Goal: Communication & Community: Answer question/provide support

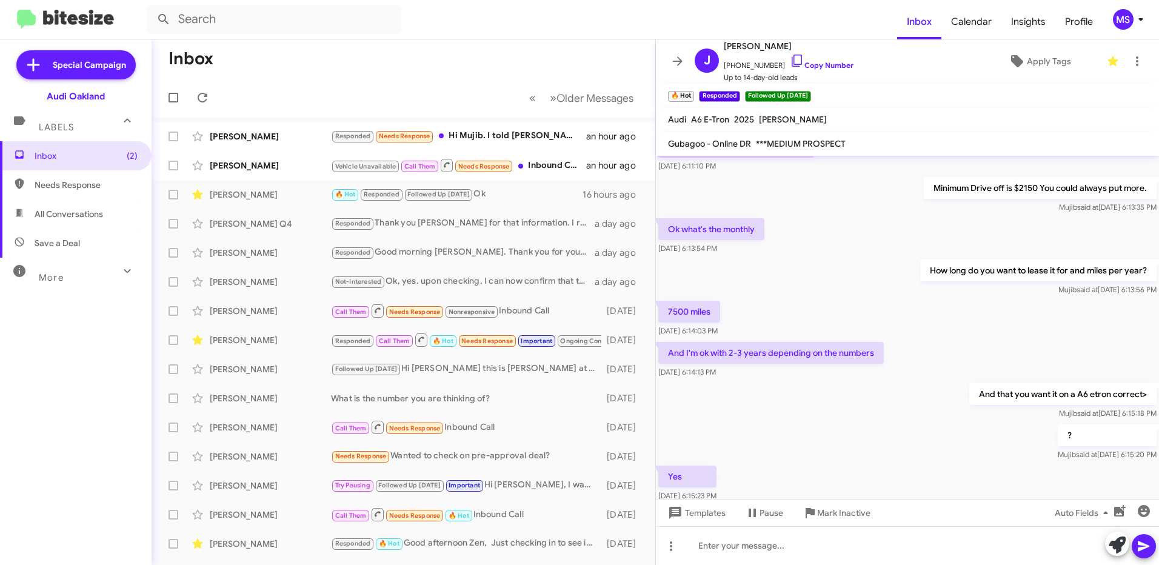
scroll to position [521, 0]
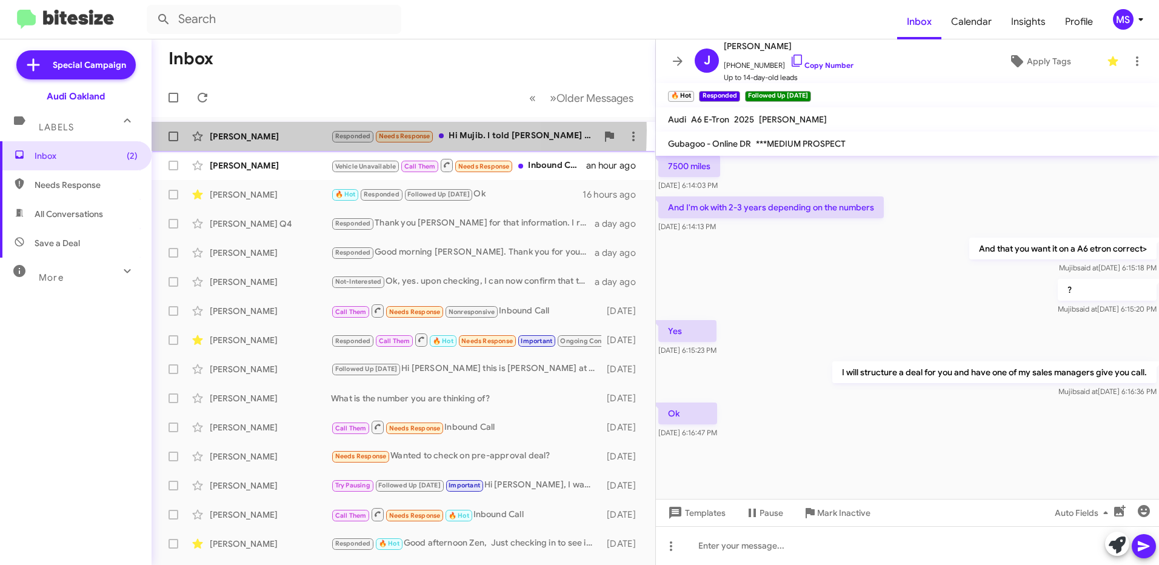
click at [285, 130] on div "[PERSON_NAME]" at bounding box center [270, 136] width 121 height 12
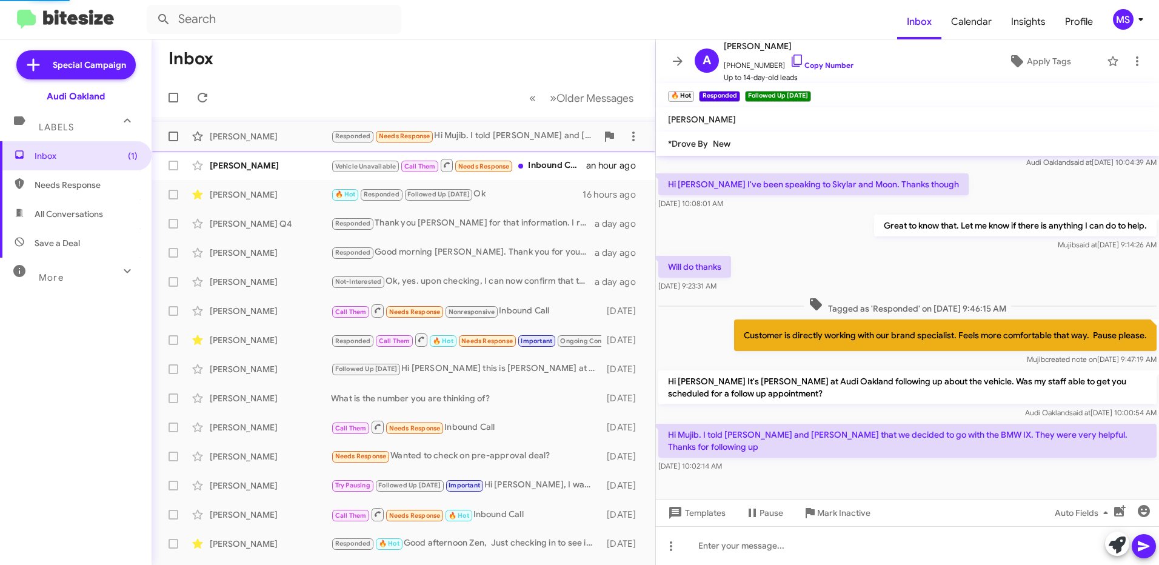
scroll to position [26, 0]
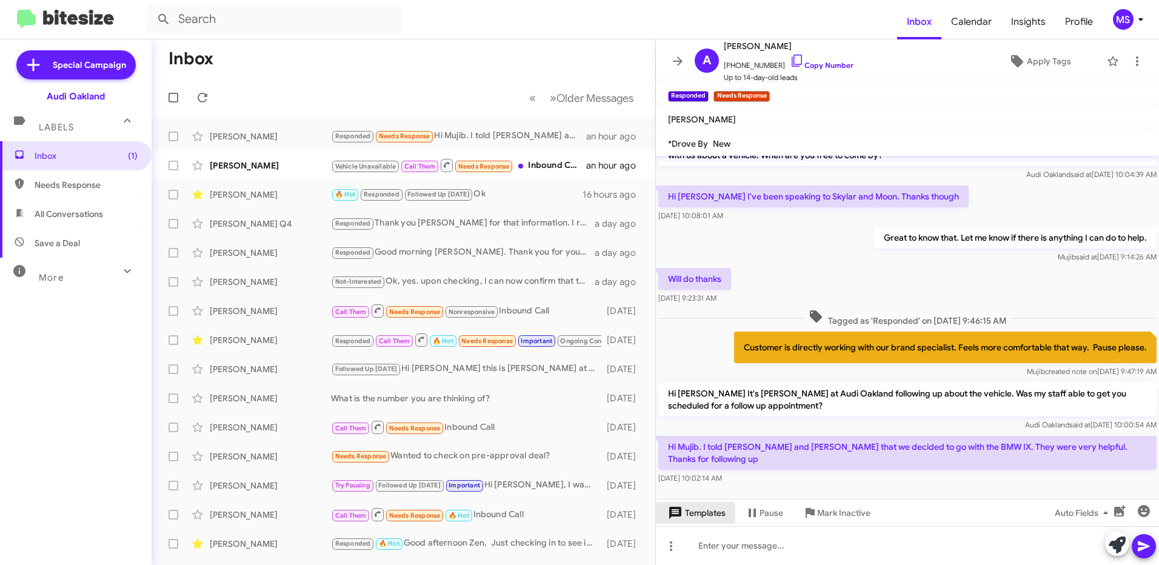
click at [718, 516] on span "Templates" at bounding box center [695, 513] width 60 height 22
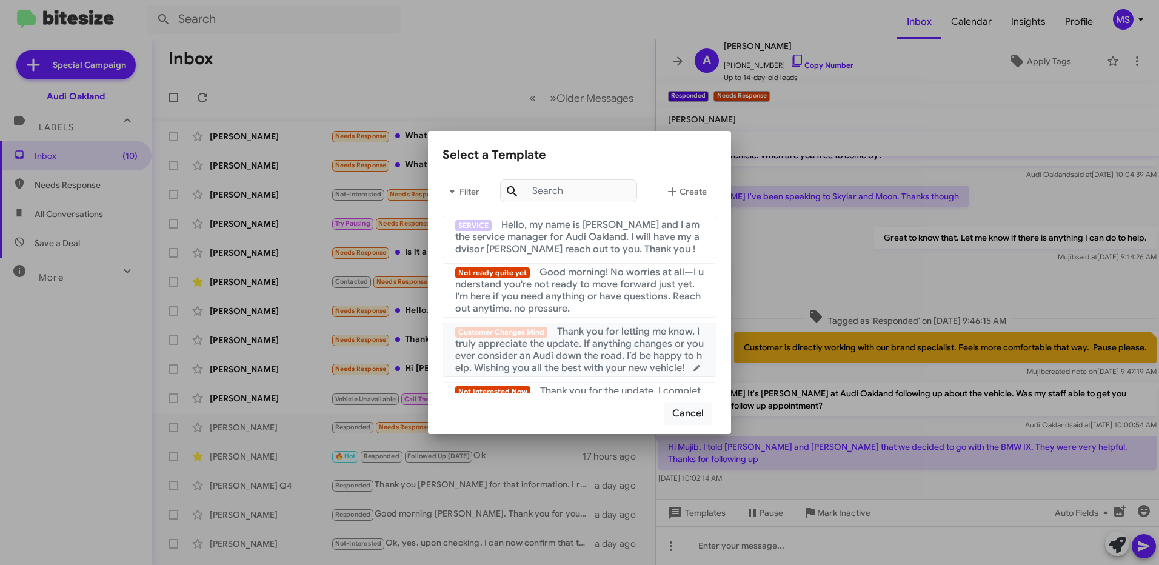
click at [598, 336] on span "Thank you for letting me know, I truly appreciate the update. If anything chang…" at bounding box center [579, 349] width 248 height 48
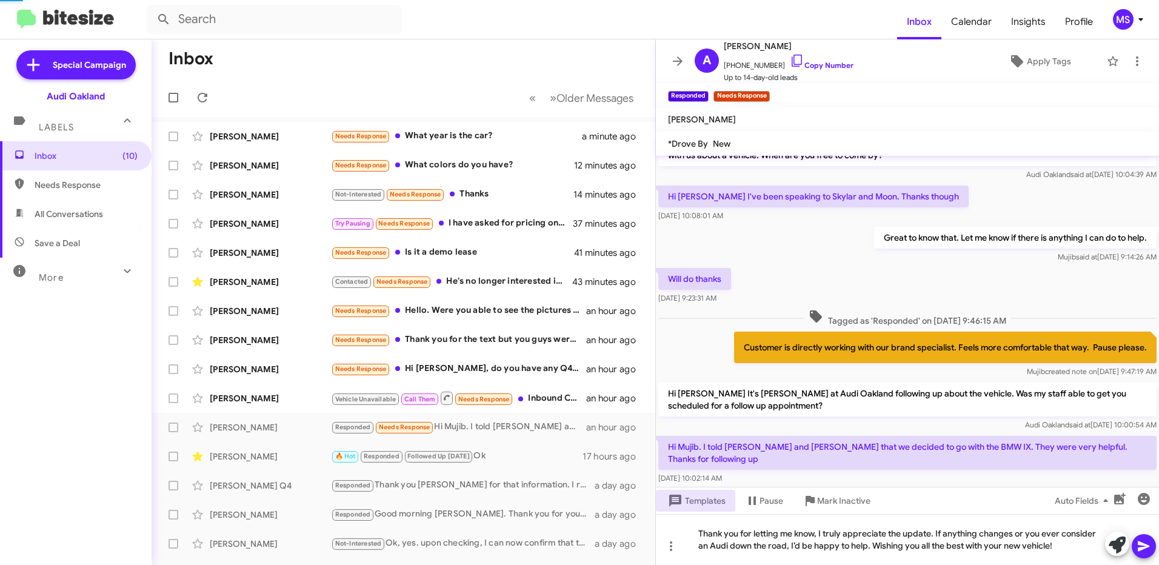
scroll to position [38, 0]
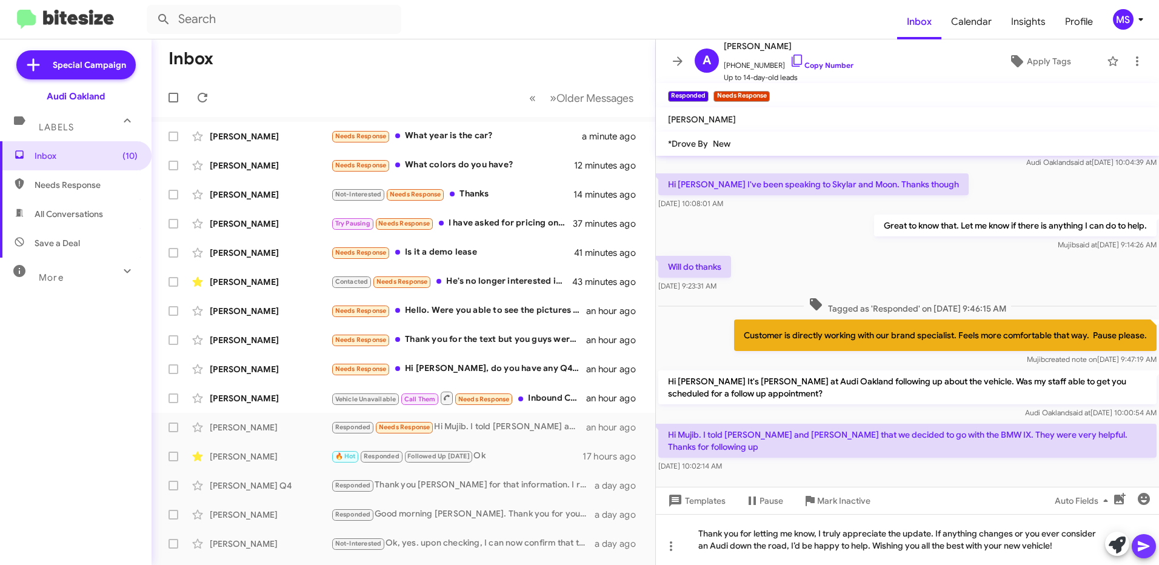
click at [1148, 548] on icon at bounding box center [1143, 546] width 15 height 15
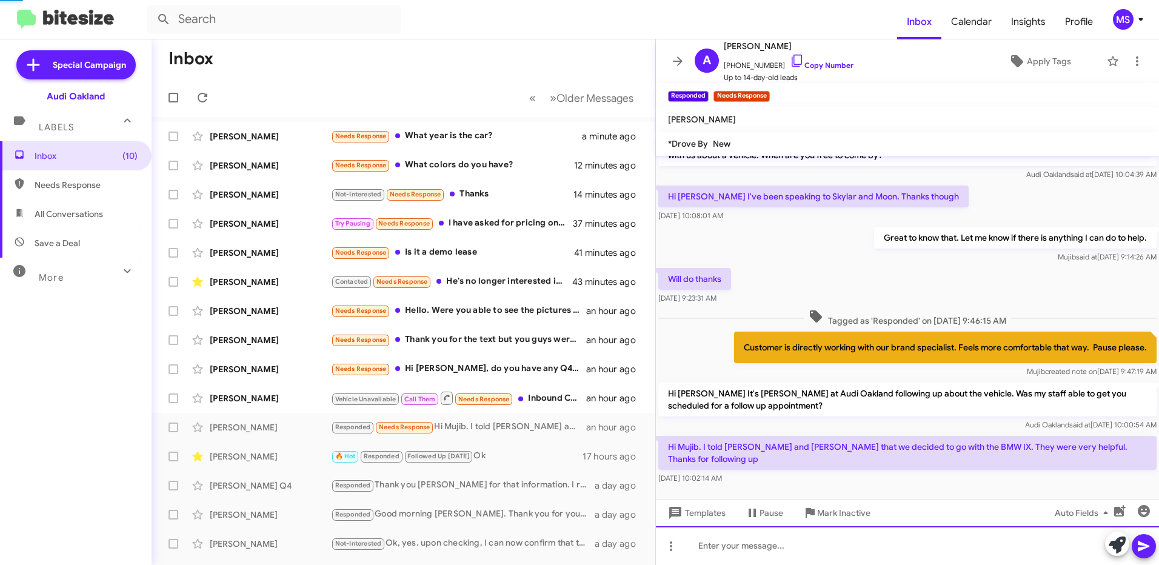
scroll to position [82, 0]
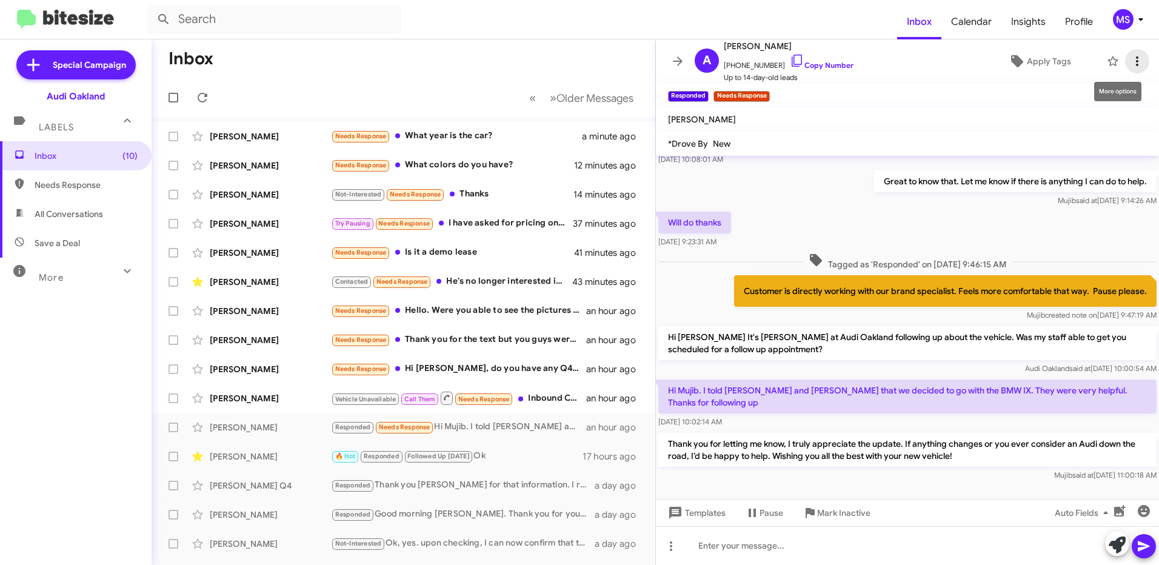
click at [1130, 64] on span at bounding box center [1137, 61] width 24 height 15
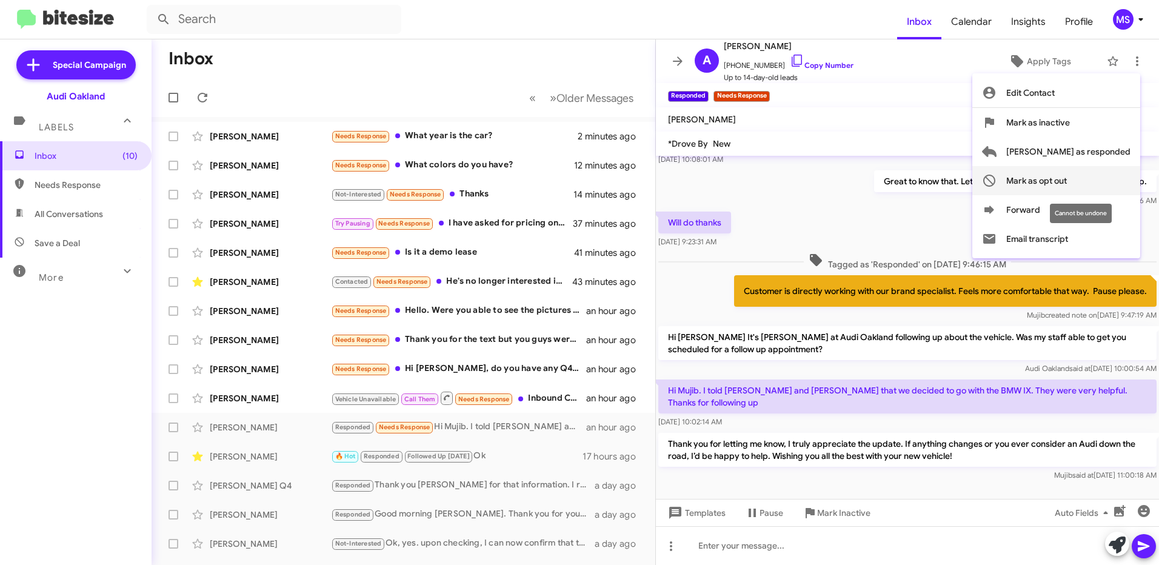
drag, startPoint x: 1088, startPoint y: 121, endPoint x: 1100, endPoint y: 176, distance: 57.2
click at [1100, 176] on div "Edit Contact [PERSON_NAME] as inactive [PERSON_NAME] as responded [PERSON_NAME]…" at bounding box center [1056, 165] width 168 height 175
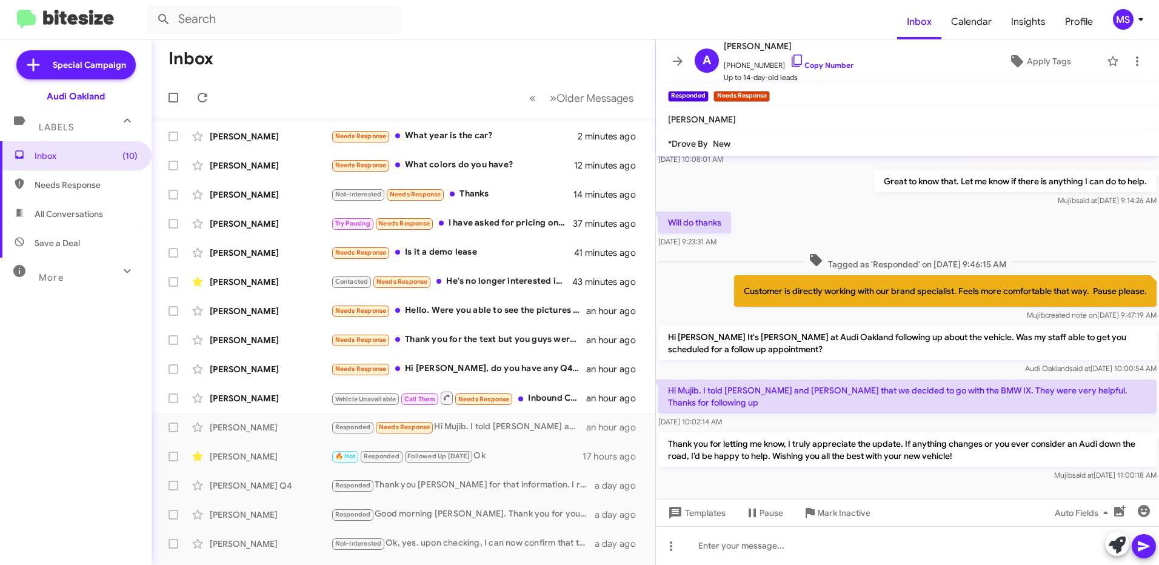
click at [1100, 176] on p "Great to know that. Let me know if there is anything I can do to help." at bounding box center [1015, 181] width 282 height 22
click at [1130, 59] on icon at bounding box center [1137, 61] width 15 height 15
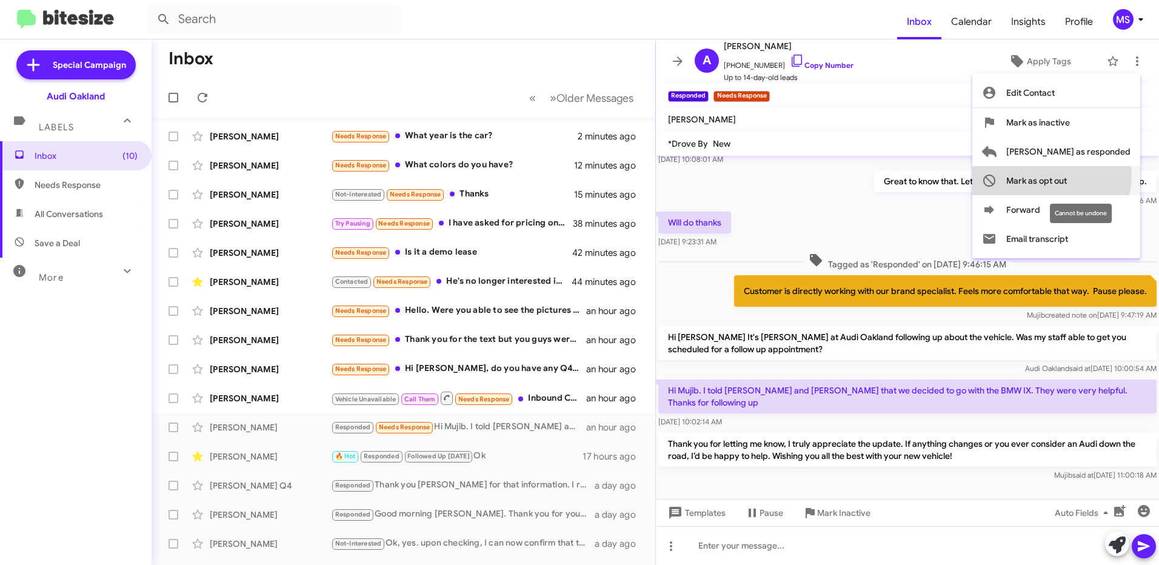
click at [1067, 175] on span "Mark as opt out" at bounding box center [1036, 180] width 61 height 29
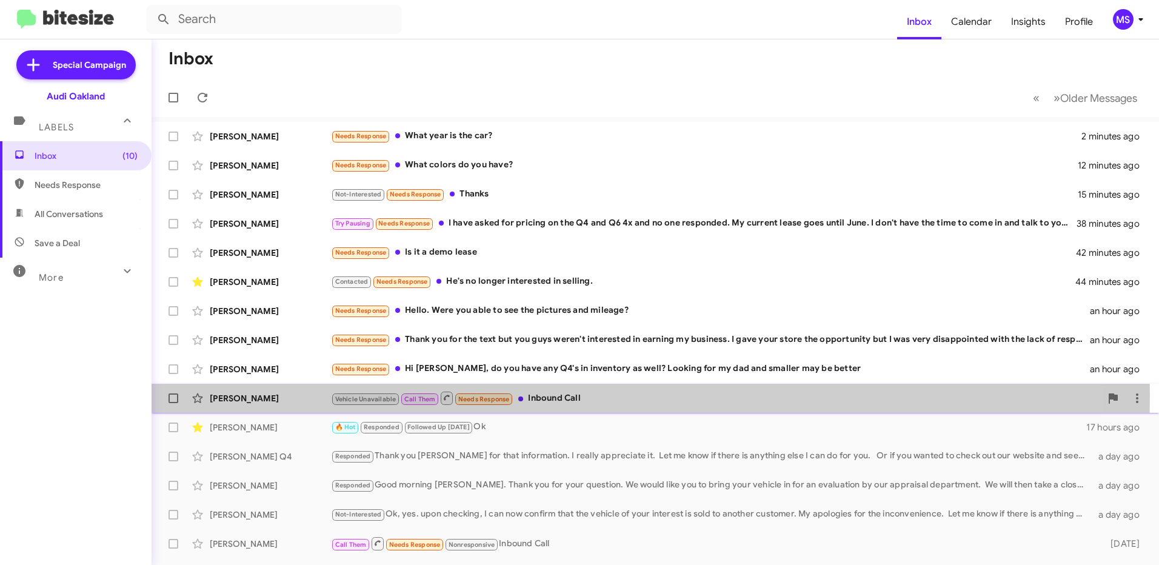
click at [279, 395] on div "[PERSON_NAME]" at bounding box center [270, 398] width 121 height 12
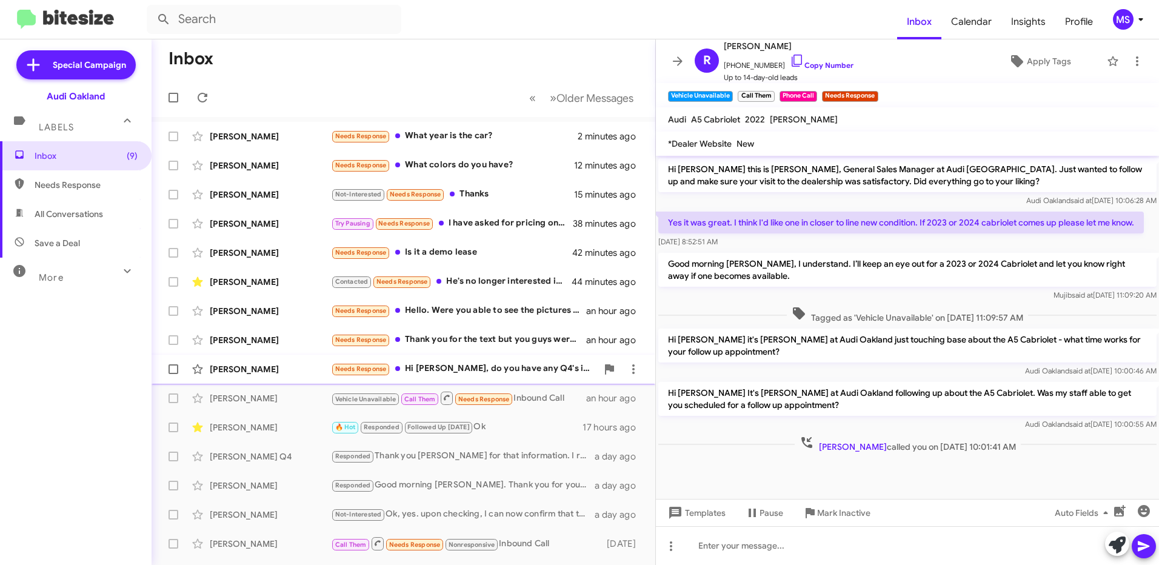
click at [296, 361] on div "[PERSON_NAME] Needs Response Hi [PERSON_NAME], do you have any Q4's in inventor…" at bounding box center [403, 369] width 484 height 24
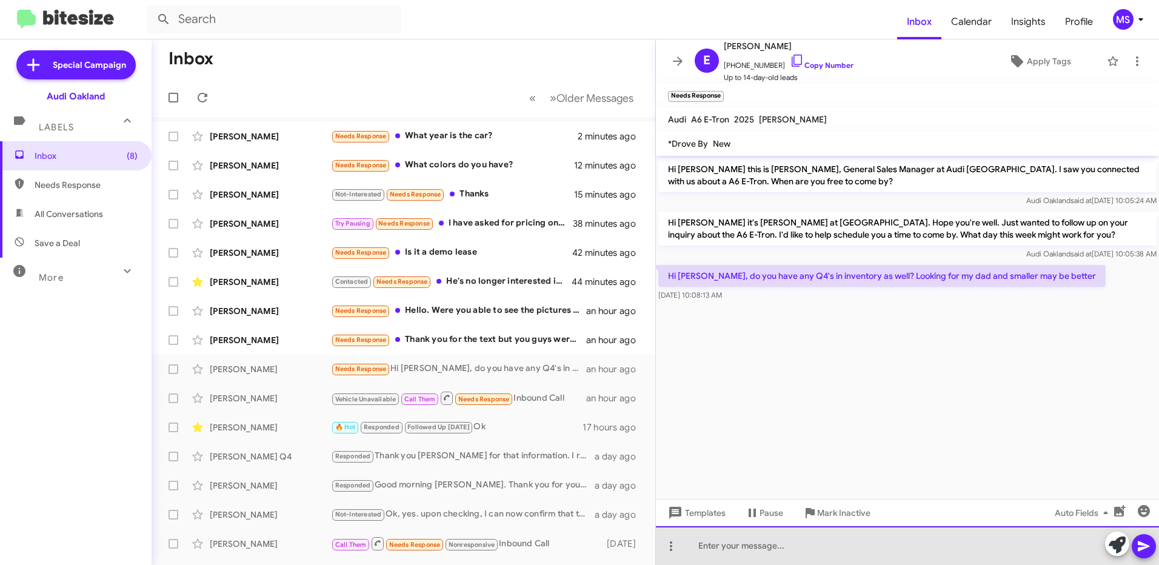
click at [774, 544] on div at bounding box center [907, 545] width 503 height 39
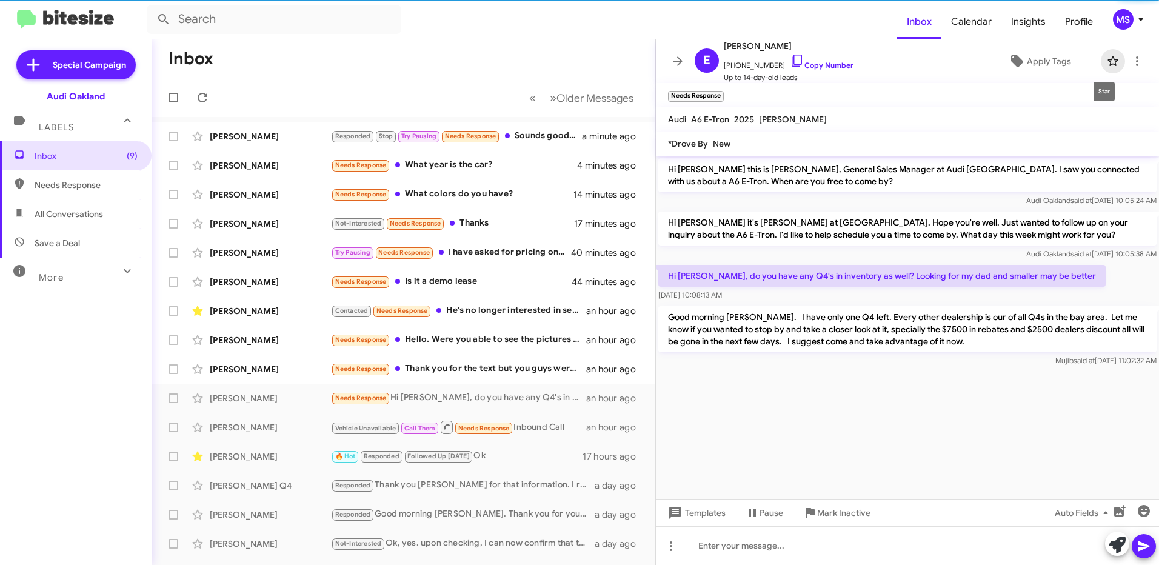
click at [1107, 65] on icon at bounding box center [1112, 61] width 10 height 10
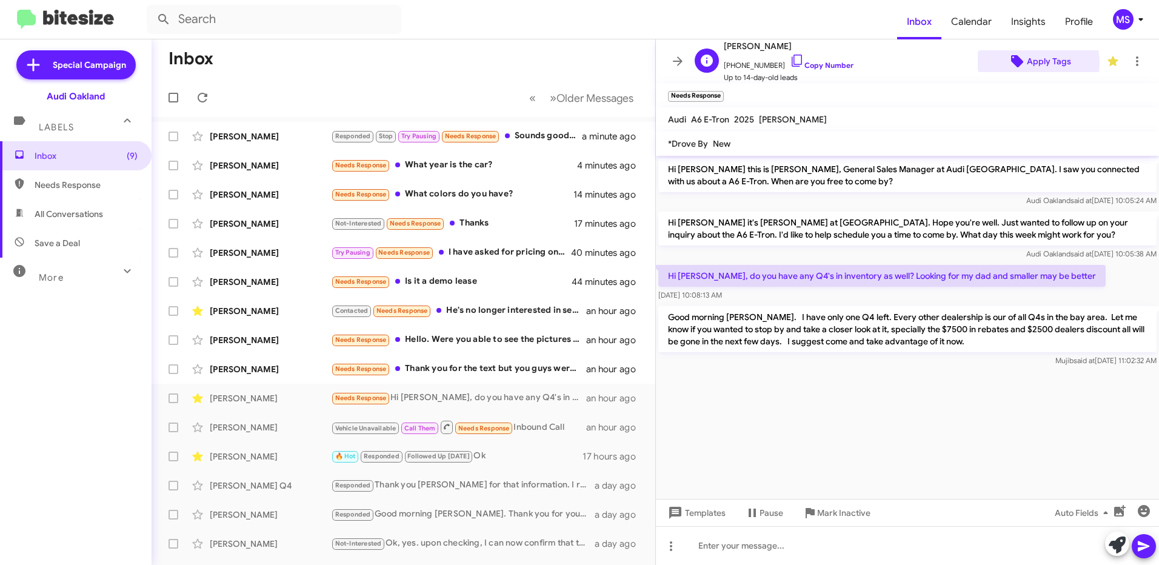
click at [1028, 63] on span "Apply Tags" at bounding box center [1049, 61] width 44 height 22
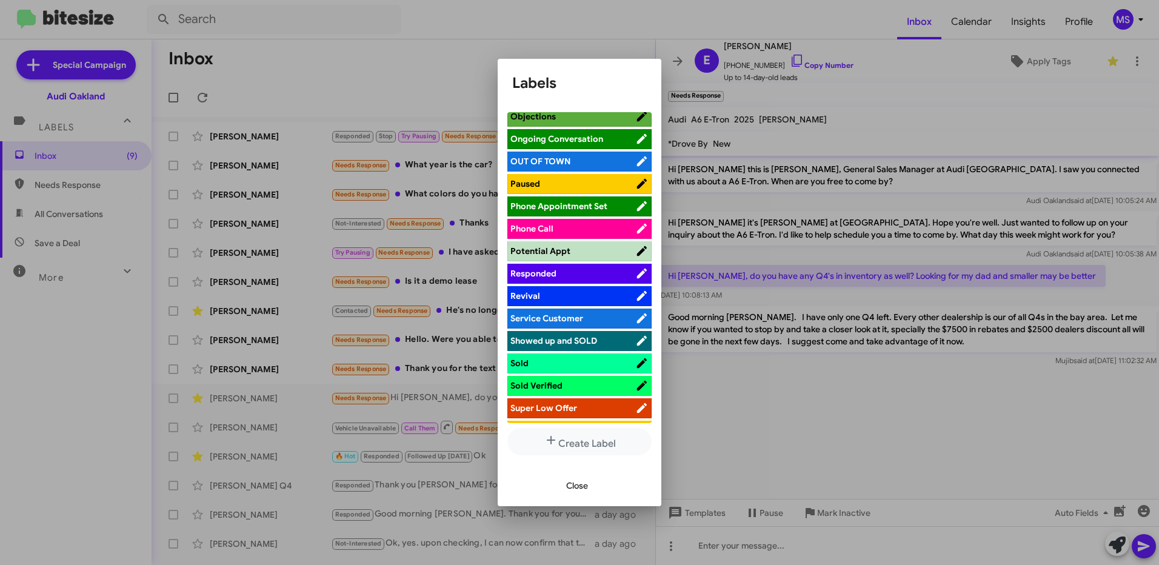
scroll to position [607, 0]
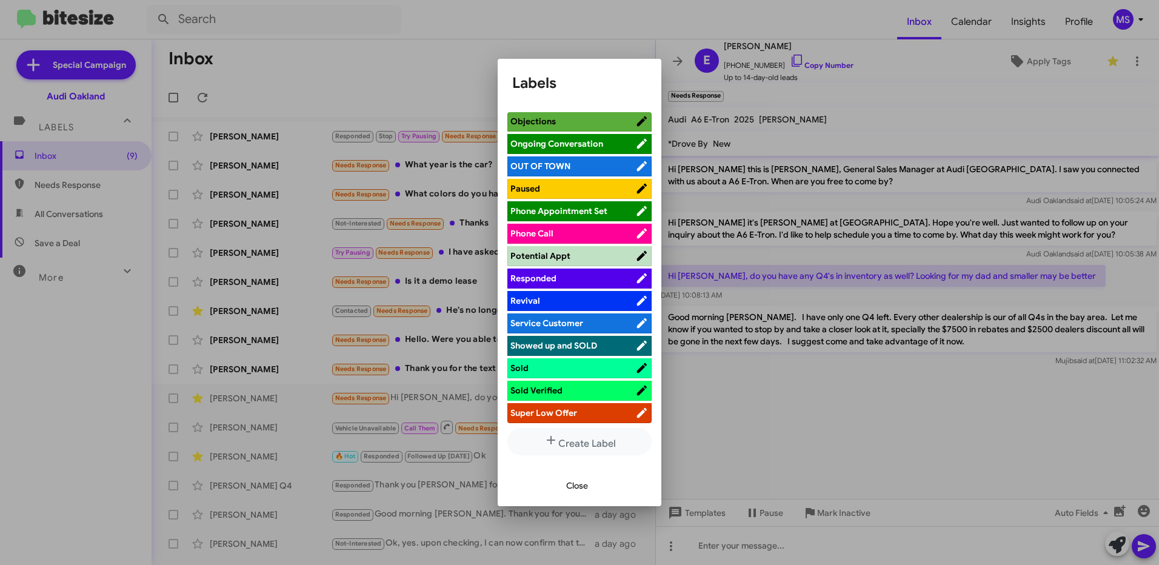
click at [571, 276] on span "Responded" at bounding box center [572, 278] width 125 height 12
click at [594, 488] on button "Close" at bounding box center [576, 485] width 41 height 22
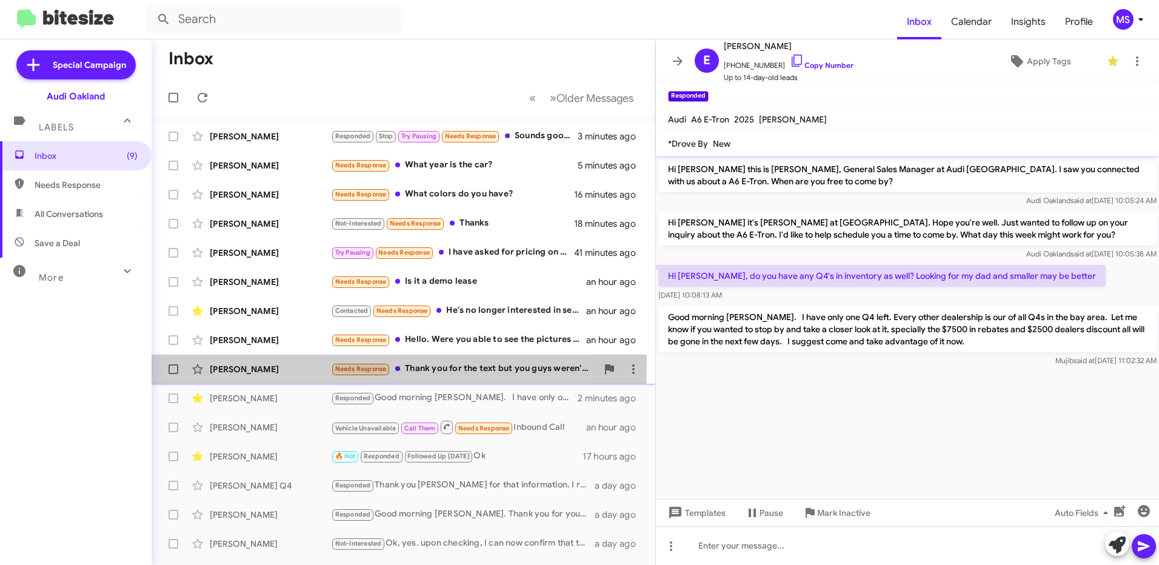
click at [311, 367] on div "[PERSON_NAME]" at bounding box center [270, 369] width 121 height 12
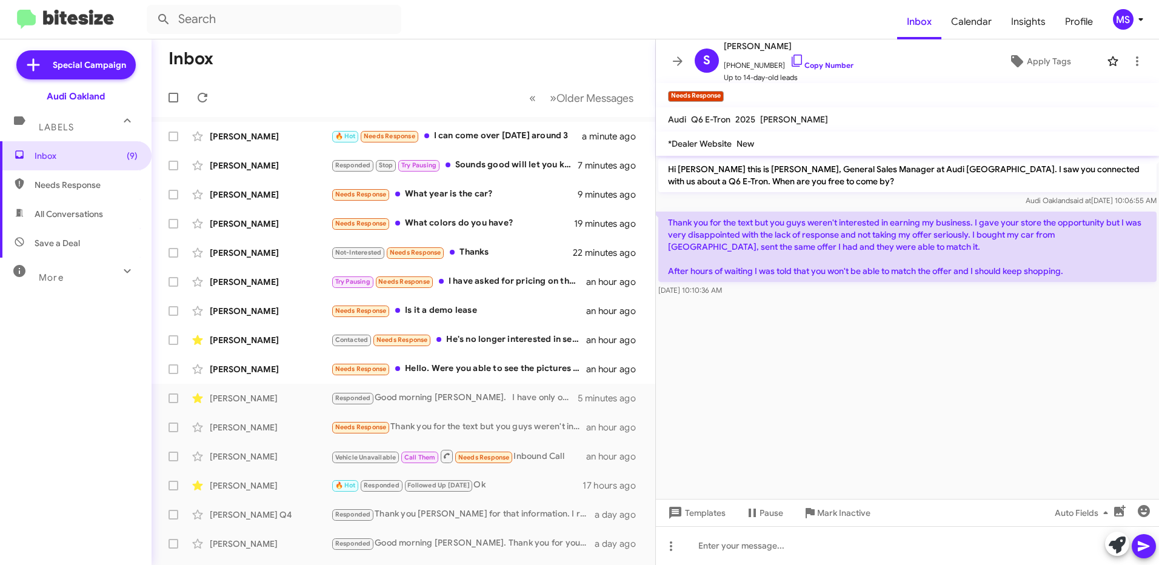
drag, startPoint x: 1073, startPoint y: 276, endPoint x: 668, endPoint y: 222, distance: 407.7
click at [668, 222] on p "Thank you for the text but you guys weren't interested in earning my business. …" at bounding box center [907, 246] width 498 height 70
copy p "Thank you for the text but you guys weren't interested in earning my business. …"
click at [933, 539] on div at bounding box center [907, 545] width 503 height 39
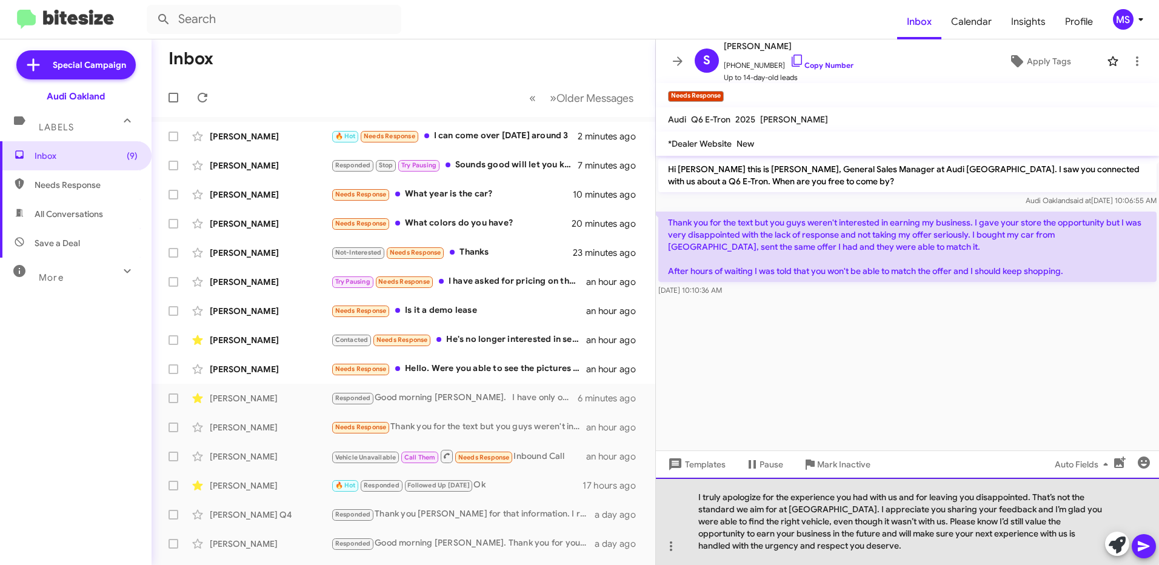
click at [696, 496] on div "I truly apologize for the experience you had with us and for leaving you disapp…" at bounding box center [907, 521] width 503 height 87
click at [890, 548] on div "I truly apologize for the experience you had with us and for leaving you disapp…" at bounding box center [907, 521] width 503 height 87
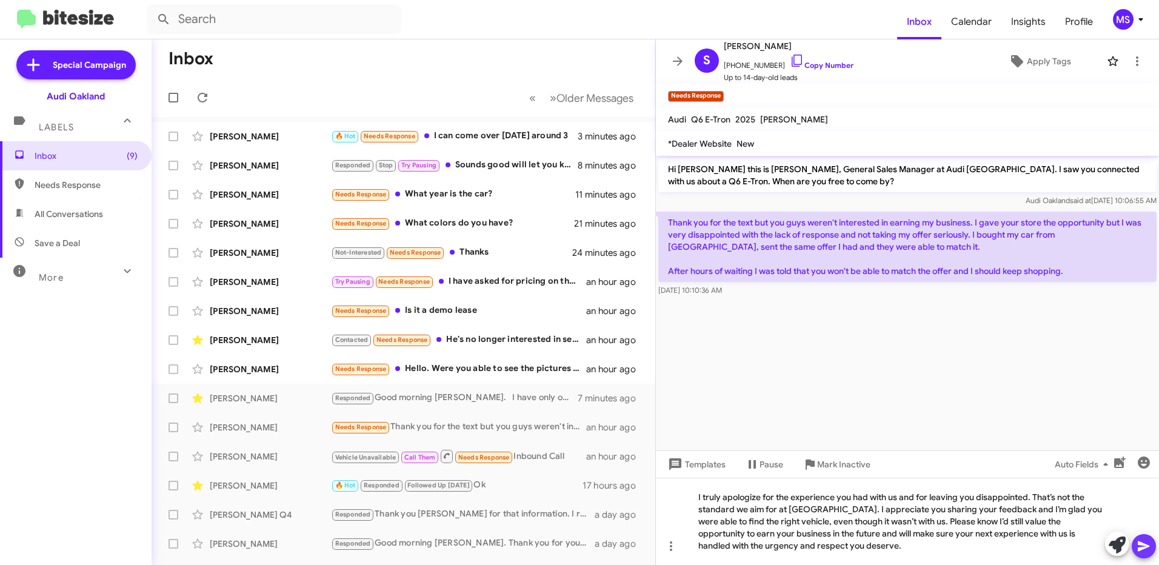
click at [1142, 544] on icon at bounding box center [1143, 546] width 12 height 10
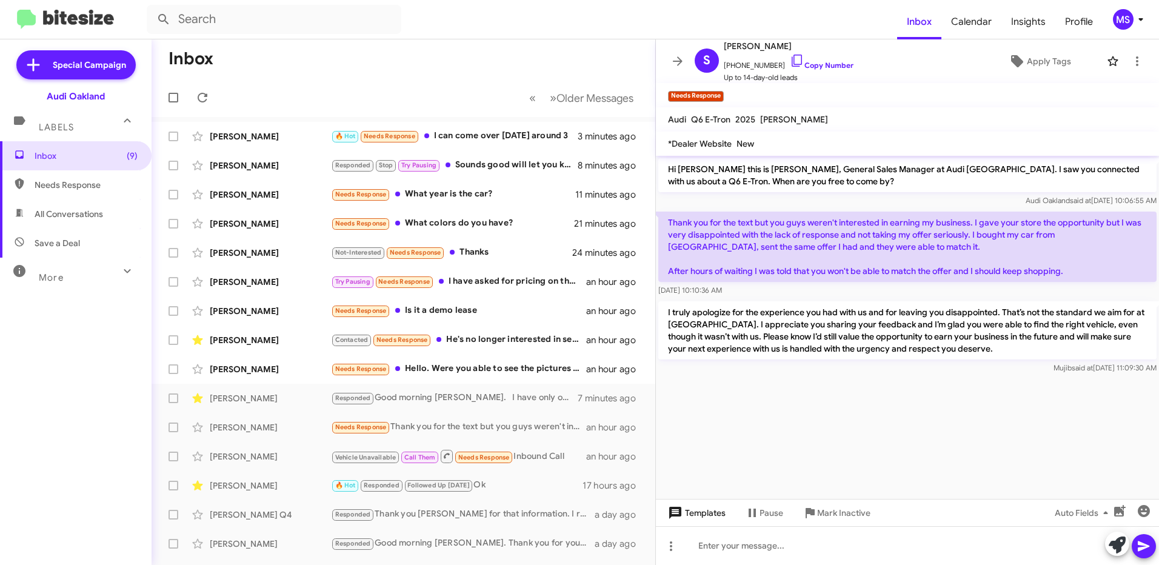
click at [713, 516] on span "Templates" at bounding box center [695, 513] width 60 height 22
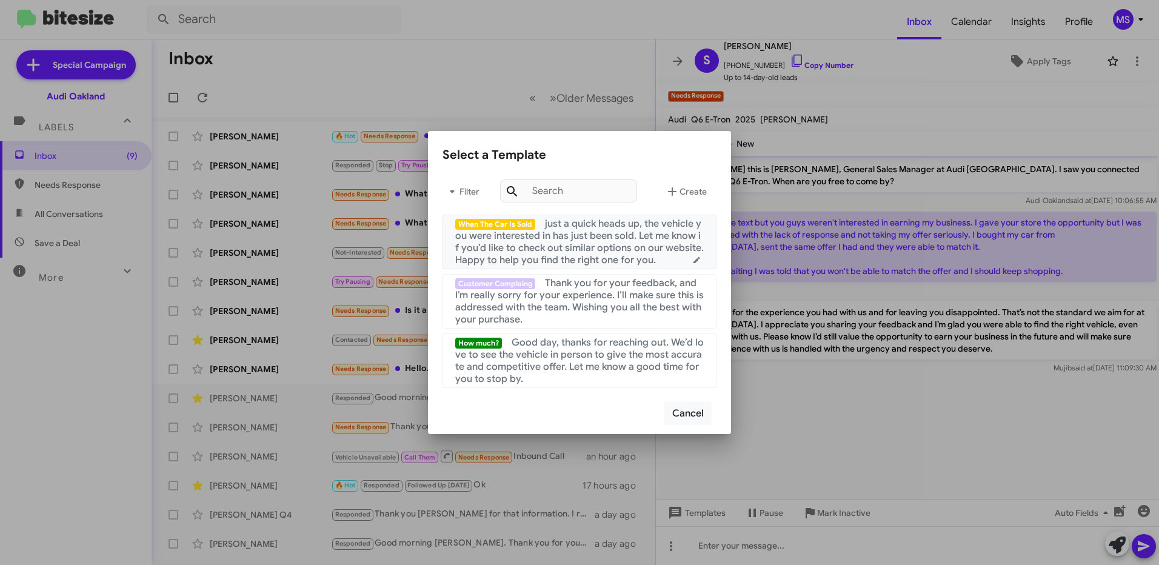
scroll to position [364, 0]
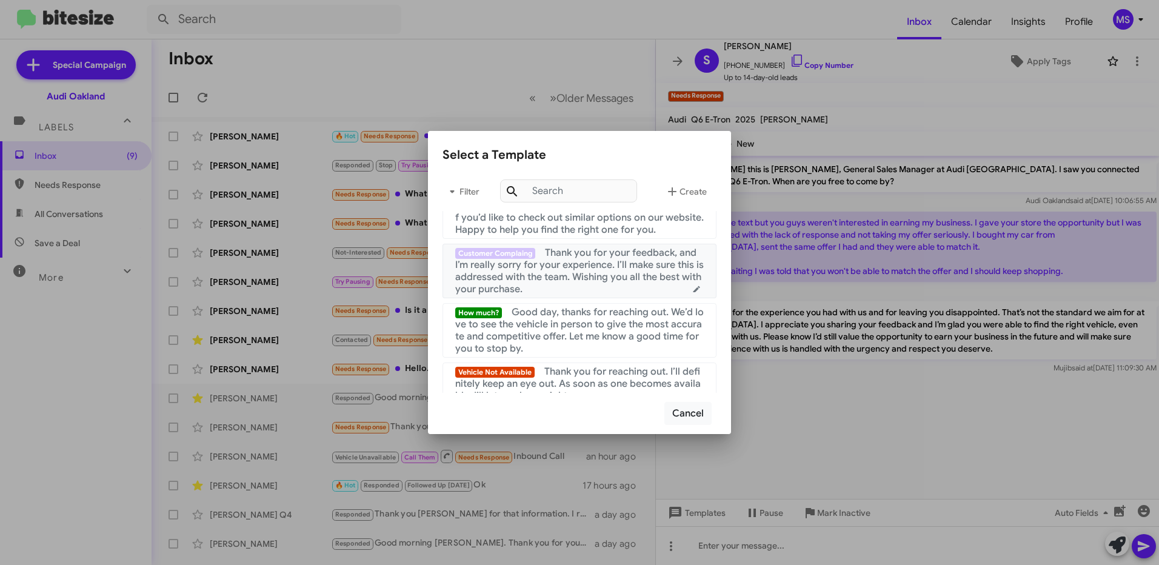
click at [592, 283] on span "Thank you for your feedback, and I’m really sorry for your experience. I’ll mak…" at bounding box center [579, 271] width 248 height 48
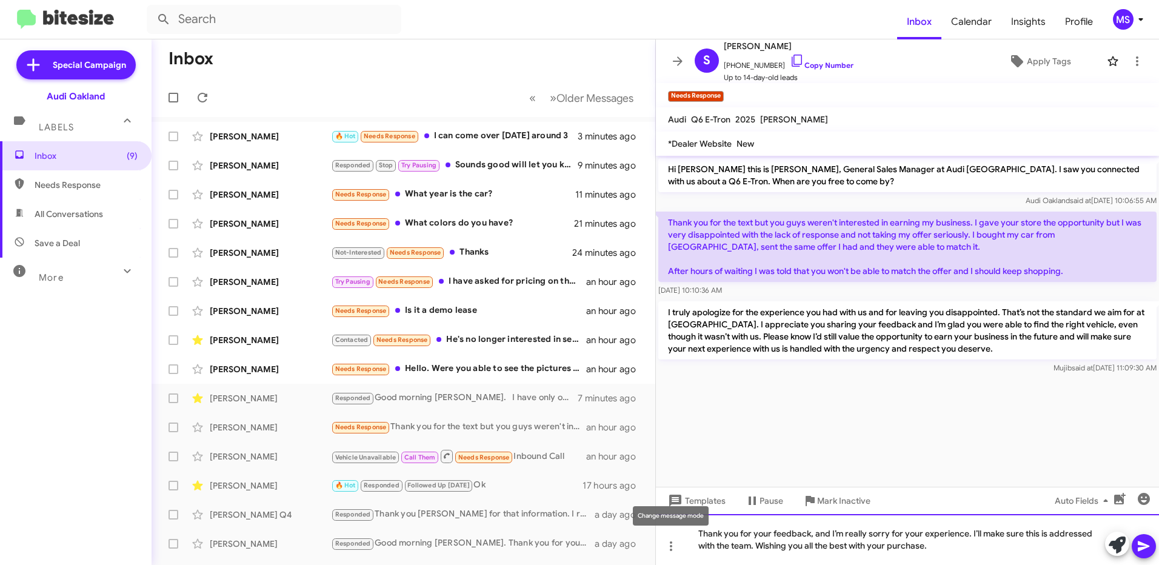
drag, startPoint x: 971, startPoint y: 533, endPoint x: 656, endPoint y: 512, distance: 316.4
click at [656, 512] on body "Inbox Calendar Insights Profile MS Special Campaign Audi Oakland Labels Inbox (…" at bounding box center [579, 282] width 1159 height 565
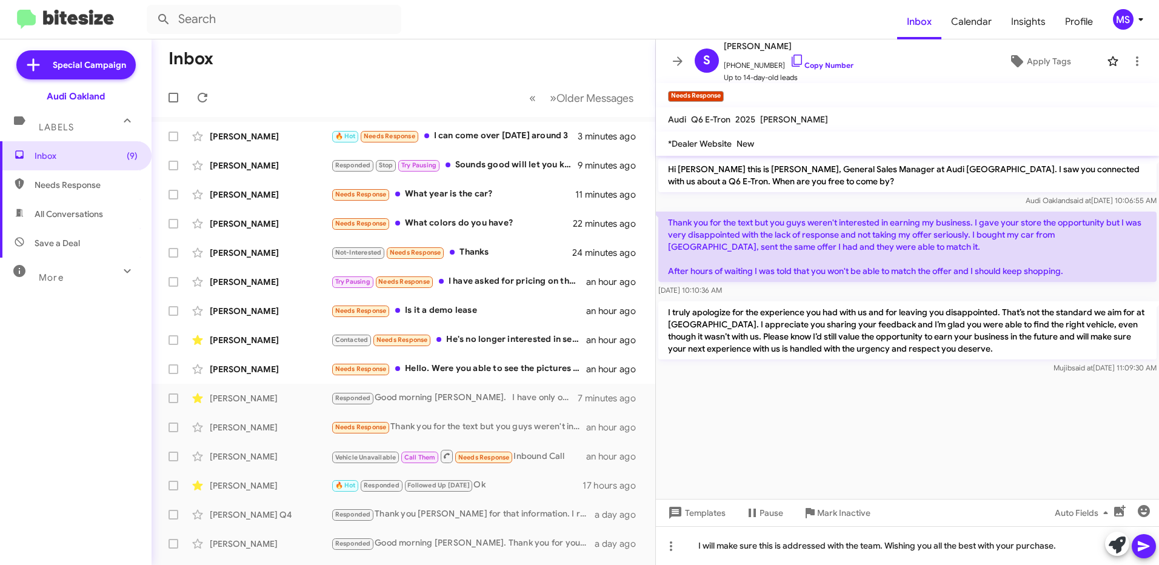
click at [1145, 547] on icon at bounding box center [1143, 546] width 12 height 10
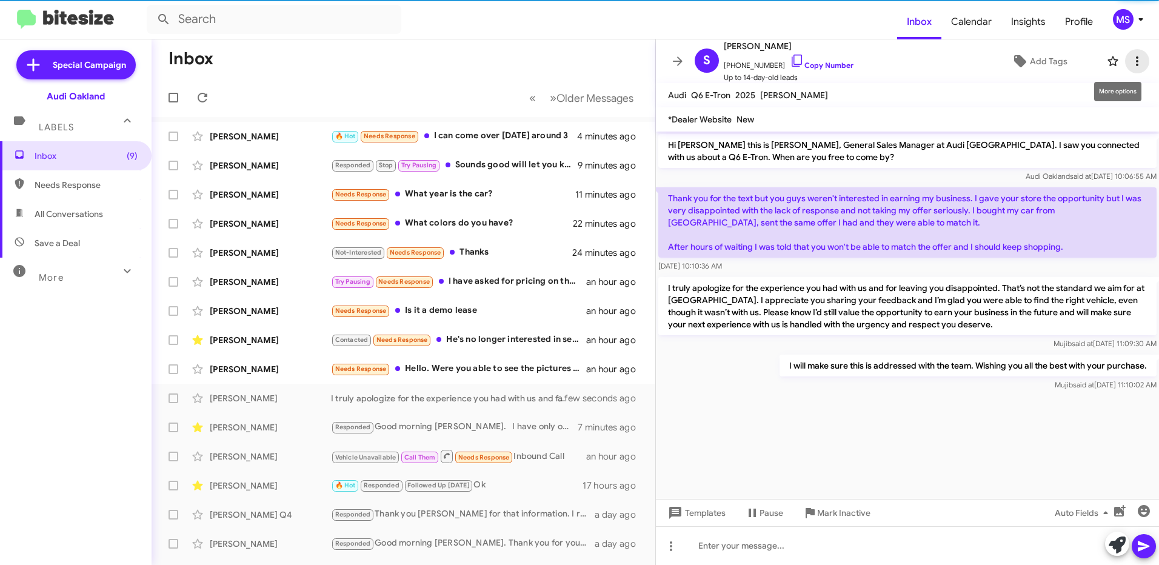
click at [1130, 64] on icon at bounding box center [1137, 61] width 15 height 15
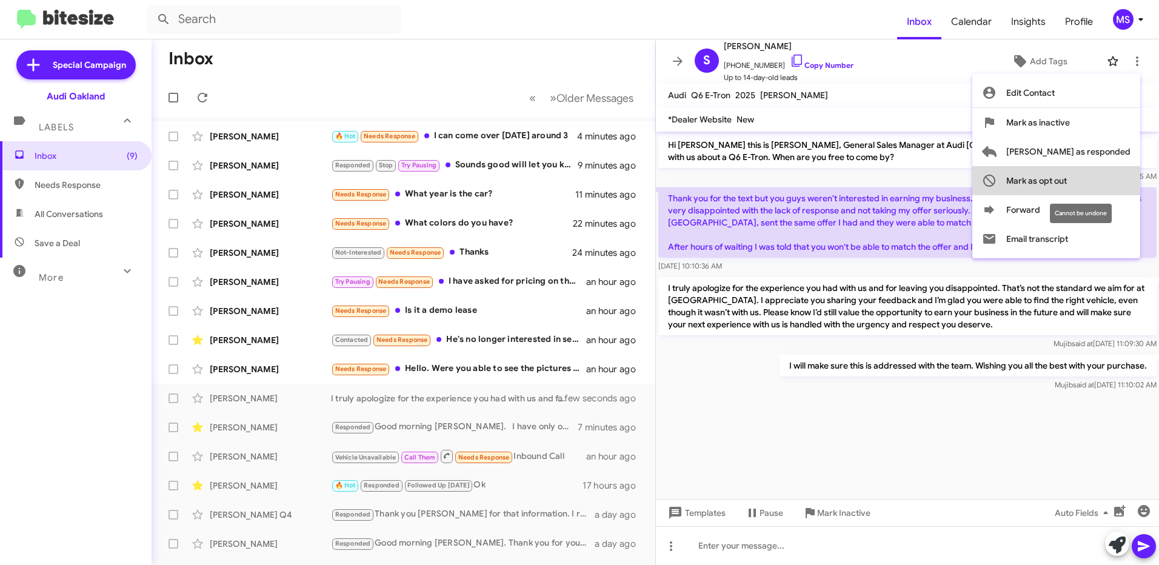
click at [1067, 174] on span "Mark as opt out" at bounding box center [1036, 180] width 61 height 29
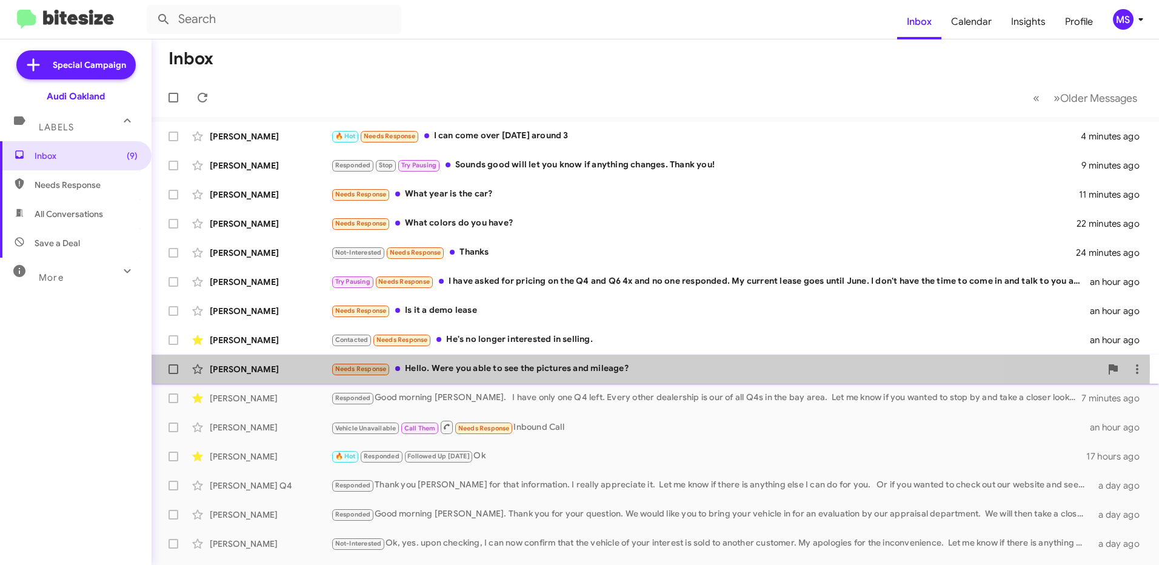
click at [307, 367] on div "[PERSON_NAME]" at bounding box center [270, 369] width 121 height 12
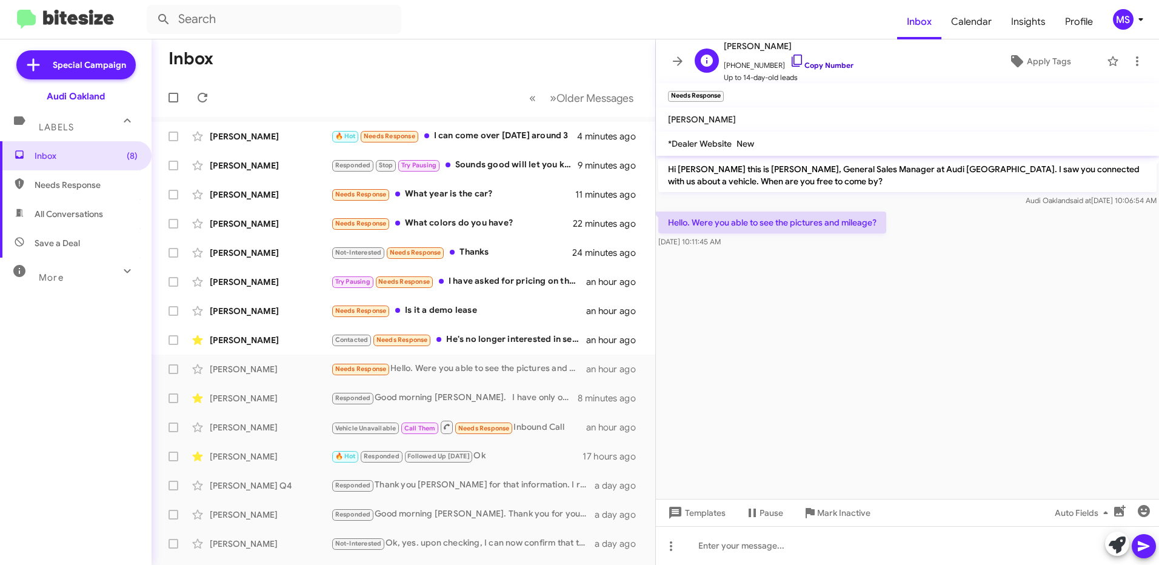
click at [829, 66] on link "Copy Number" at bounding box center [822, 65] width 64 height 9
click at [821, 64] on link "Copy Number" at bounding box center [822, 65] width 64 height 9
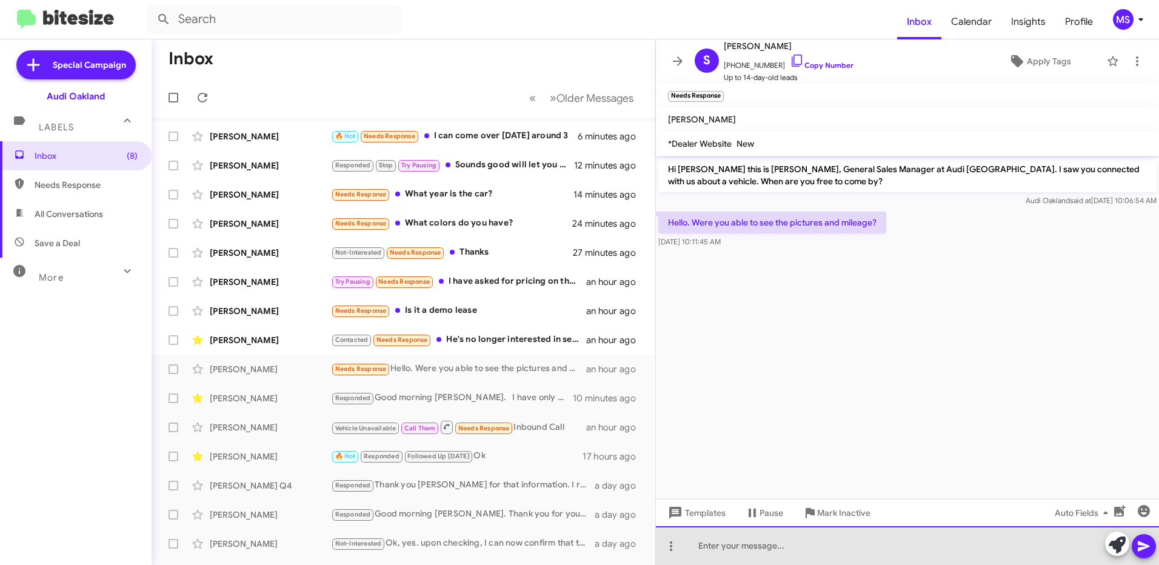
click at [739, 545] on div at bounding box center [907, 545] width 503 height 39
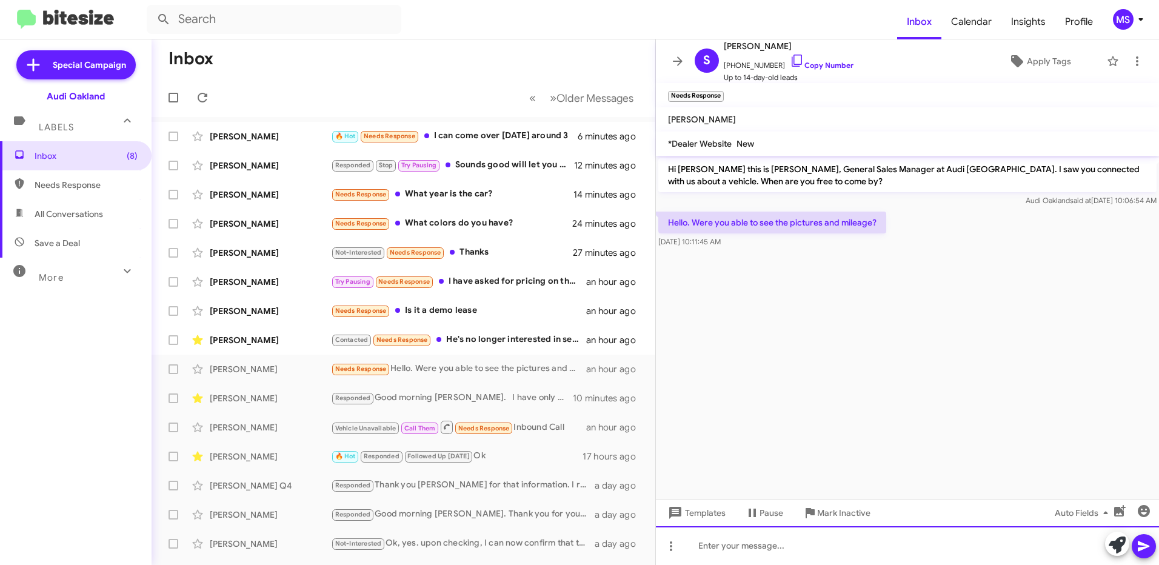
click at [828, 546] on div at bounding box center [907, 545] width 503 height 39
click at [1071, 544] on div "Good morning [PERSON_NAME], Thank you for reaching out. No we have not received…" at bounding box center [907, 545] width 503 height 39
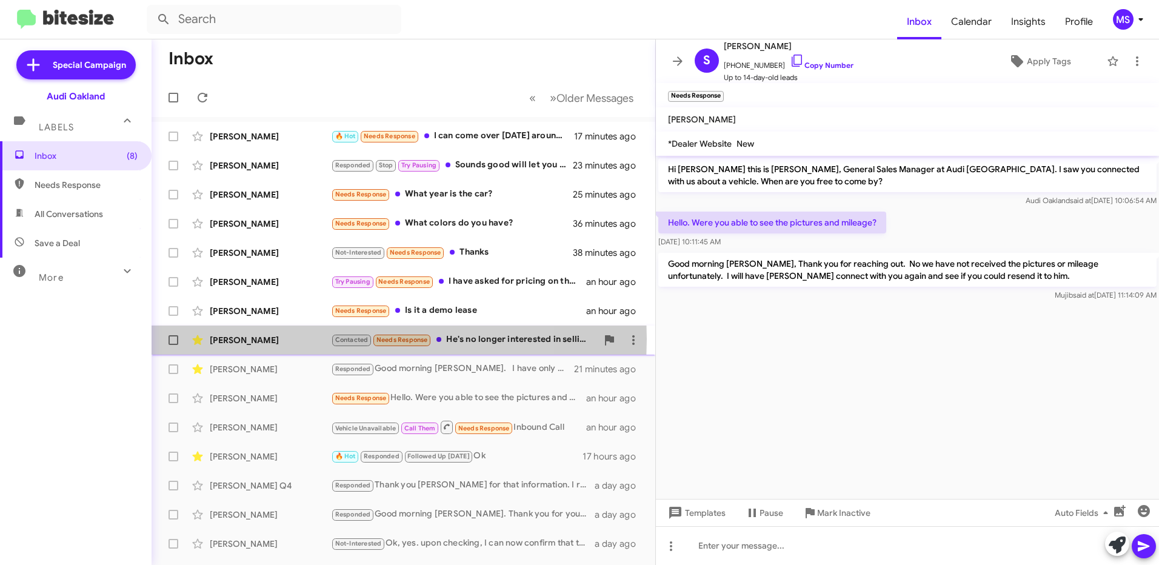
click at [292, 339] on div "[PERSON_NAME]" at bounding box center [270, 340] width 121 height 12
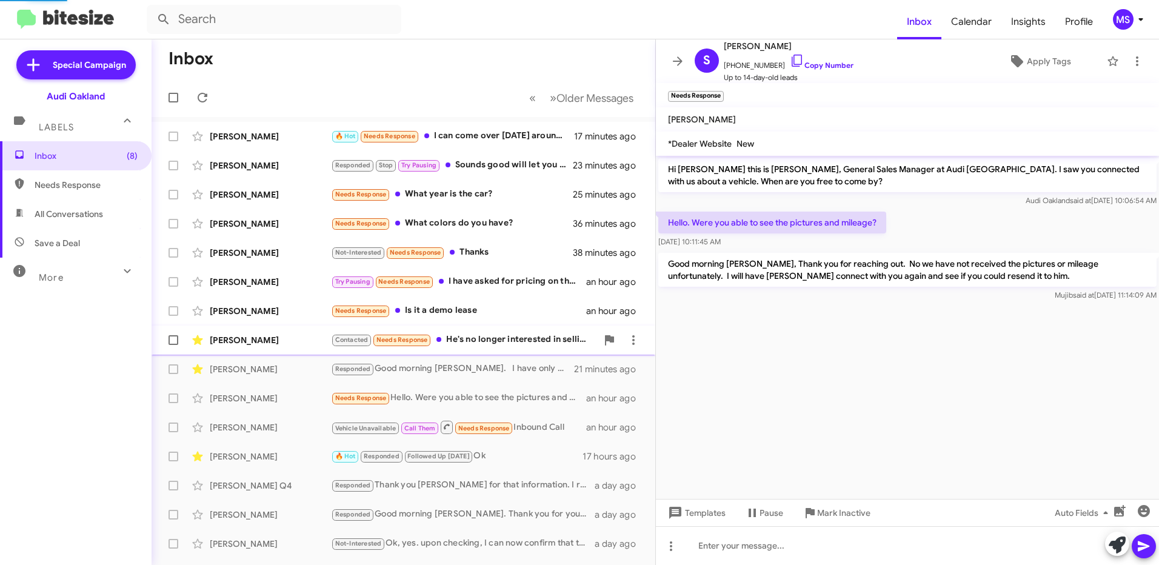
scroll to position [475, 0]
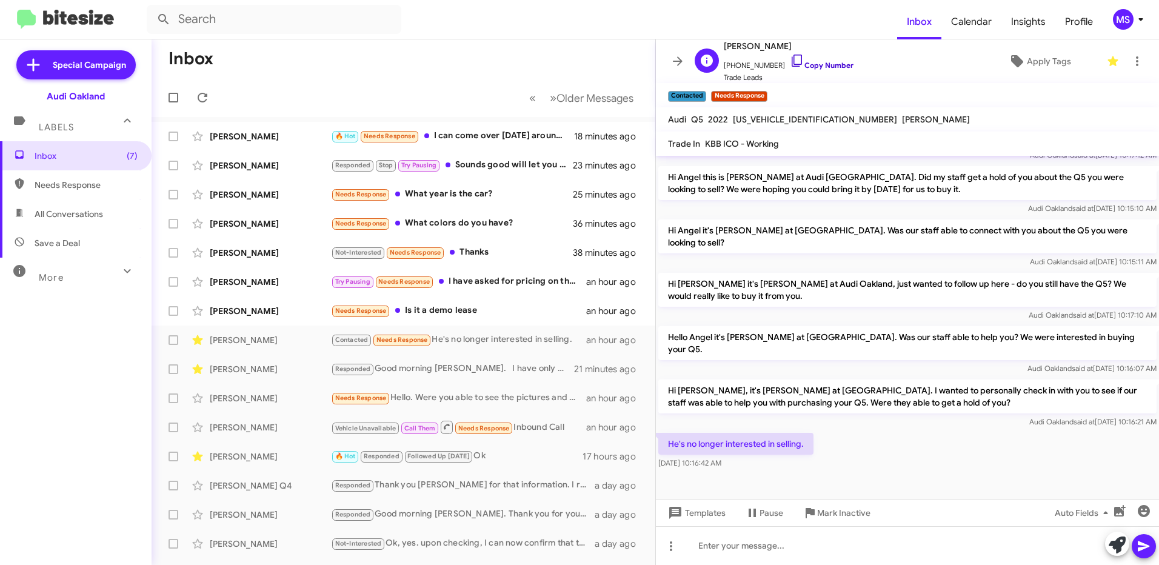
click at [830, 62] on link "Copy Number" at bounding box center [822, 65] width 64 height 9
click at [725, 514] on span "Templates" at bounding box center [695, 513] width 60 height 22
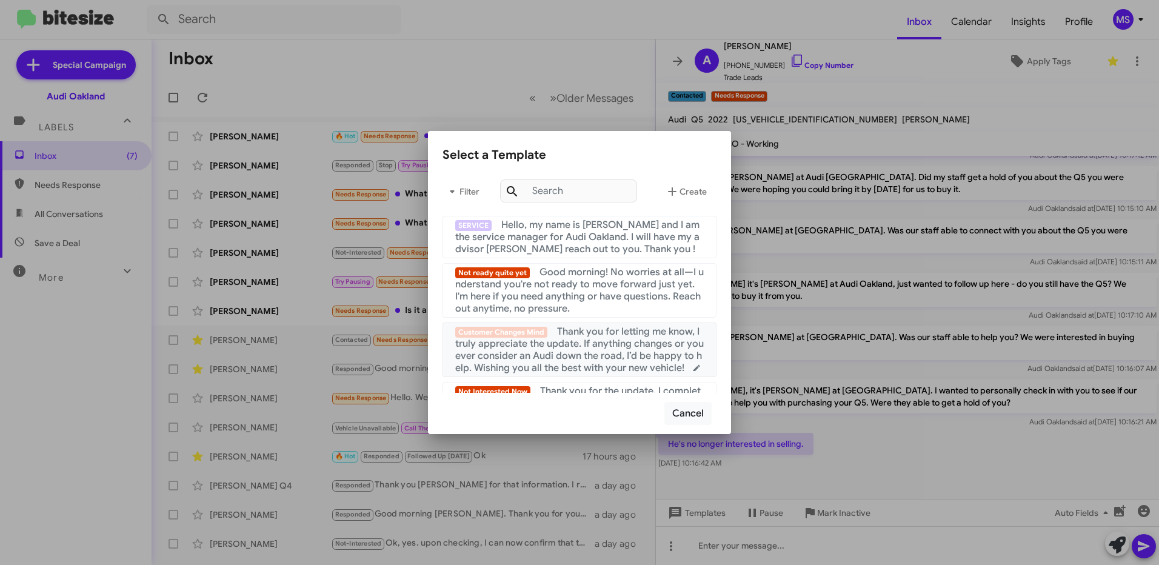
click at [607, 345] on span "Thank you for letting me know, I truly appreciate the update. If anything chang…" at bounding box center [579, 349] width 248 height 48
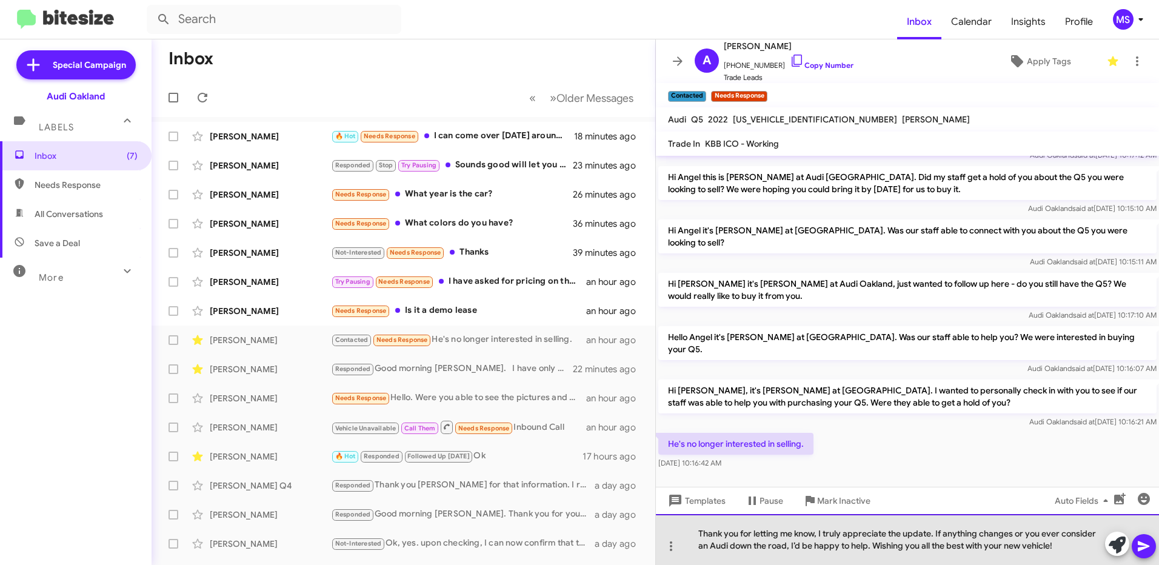
click at [1063, 548] on div "Thank you for letting me know, I truly appreciate the update. If anything chang…" at bounding box center [907, 539] width 503 height 51
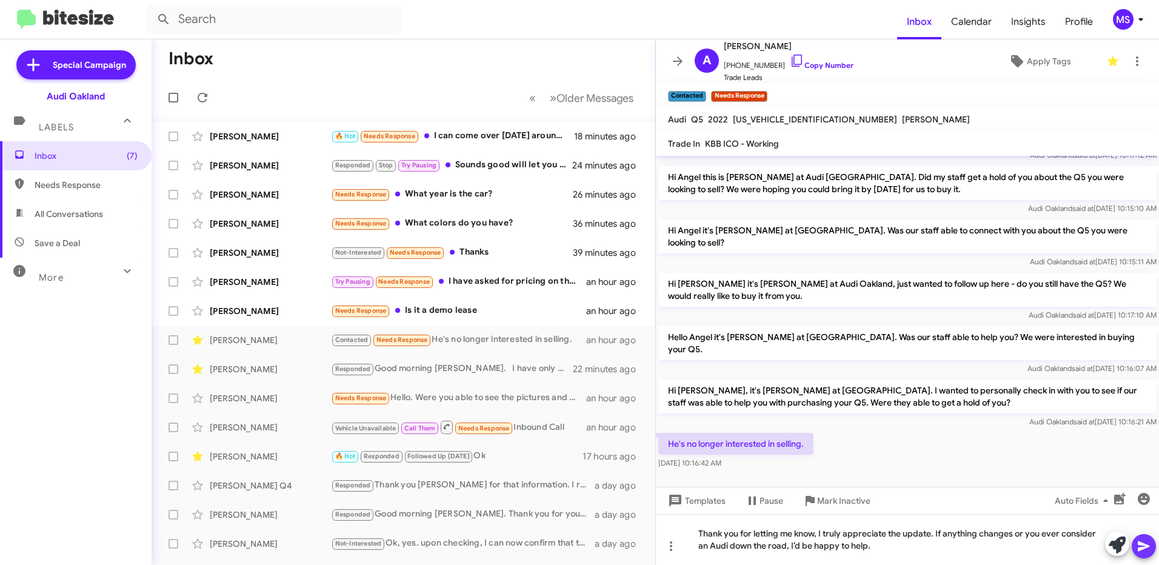
click at [1140, 549] on icon at bounding box center [1143, 546] width 12 height 10
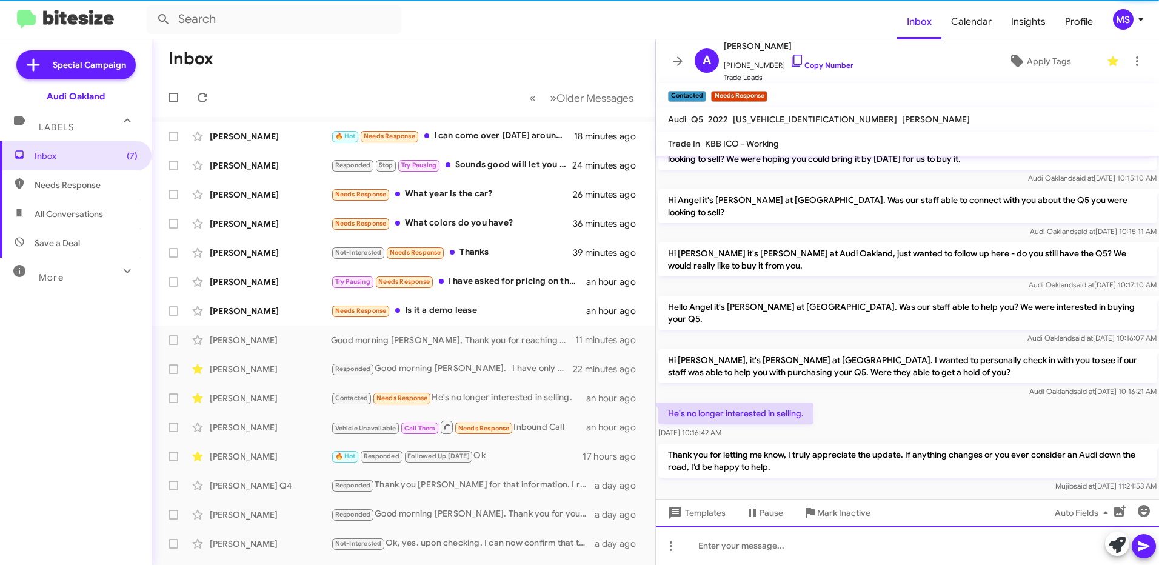
scroll to position [531, 0]
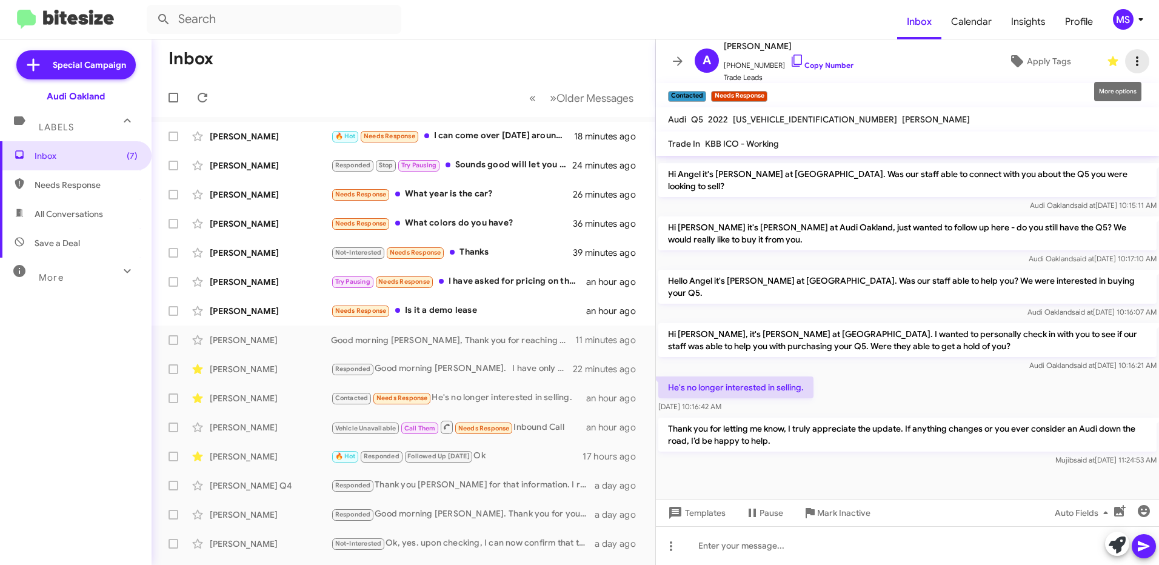
click at [1126, 68] on button at bounding box center [1137, 61] width 24 height 24
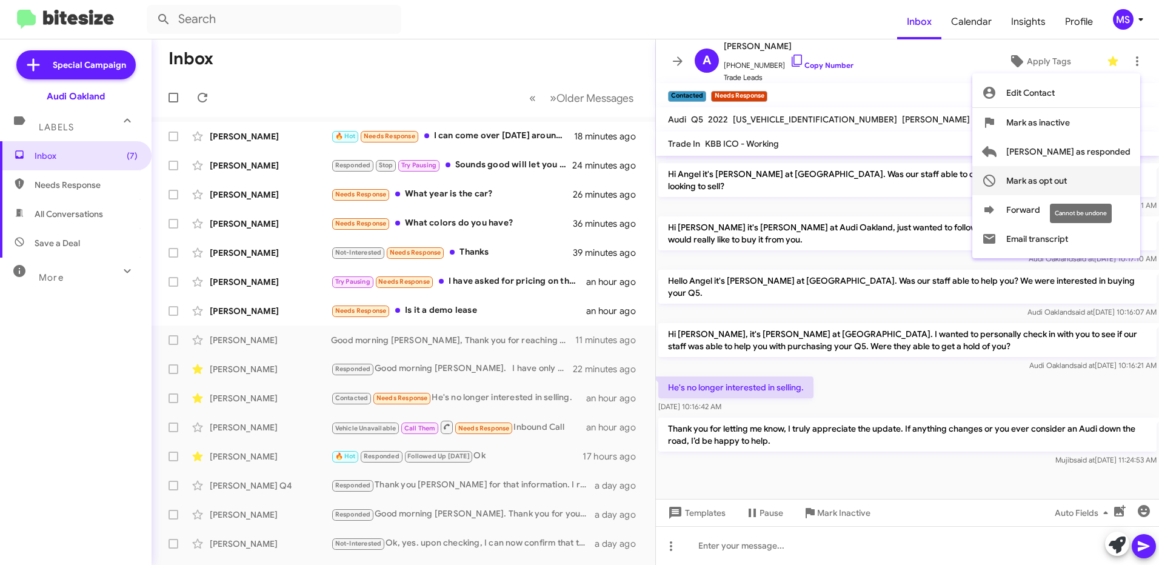
click at [1067, 175] on span "Mark as opt out" at bounding box center [1036, 180] width 61 height 29
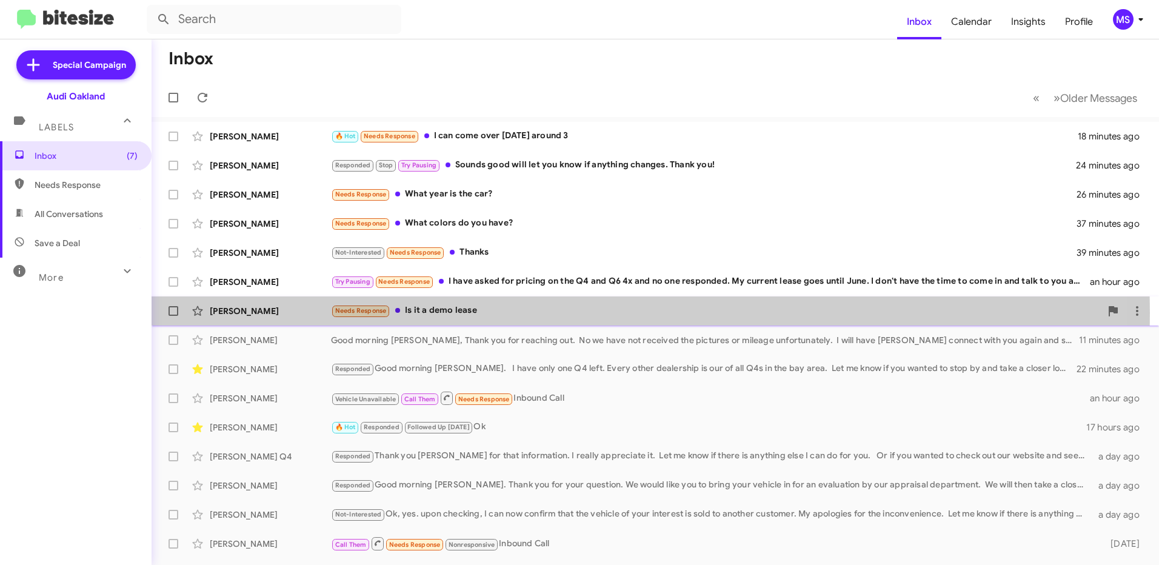
click at [291, 313] on div "[PERSON_NAME]" at bounding box center [270, 311] width 121 height 12
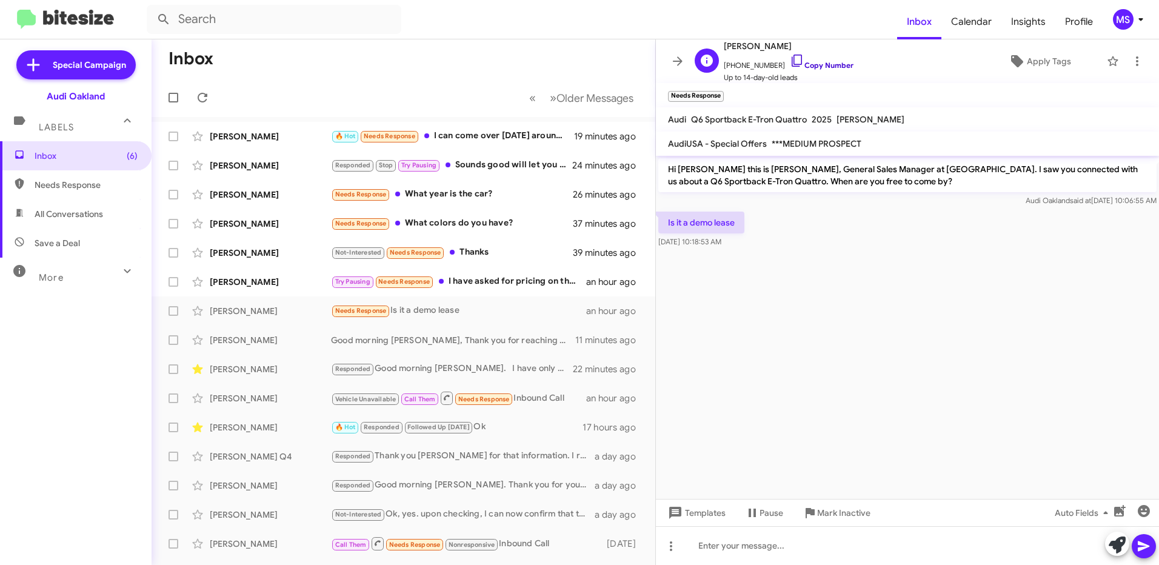
click at [832, 64] on link "Copy Number" at bounding box center [822, 65] width 64 height 9
click at [673, 545] on icon at bounding box center [671, 546] width 15 height 15
click at [704, 512] on button "note" at bounding box center [696, 514] width 75 height 29
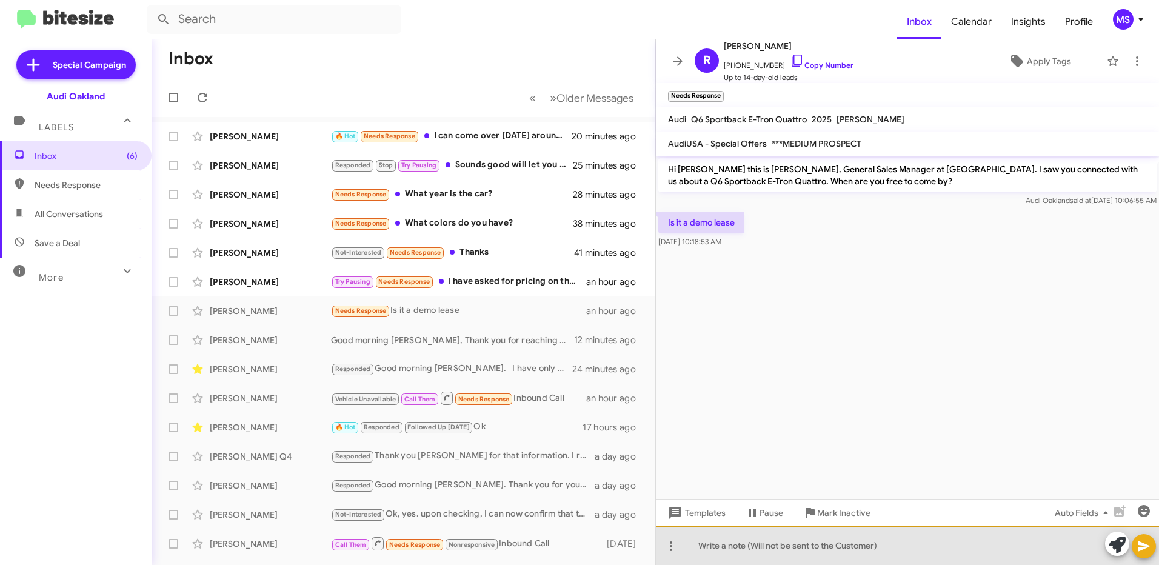
click at [994, 543] on div at bounding box center [907, 545] width 503 height 39
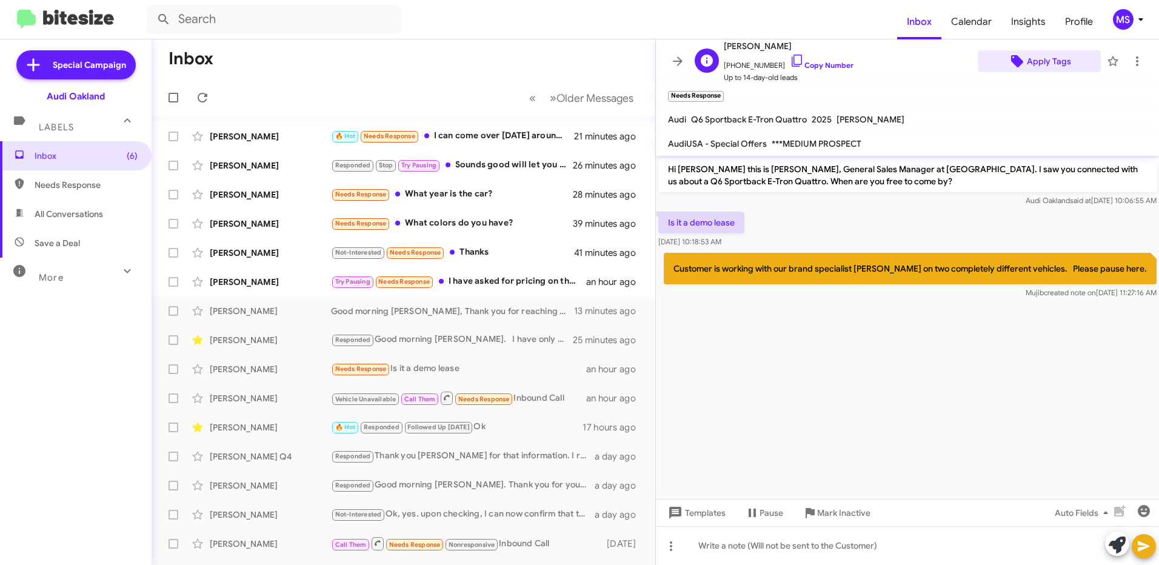
click at [1040, 62] on span "Apply Tags" at bounding box center [1049, 61] width 44 height 22
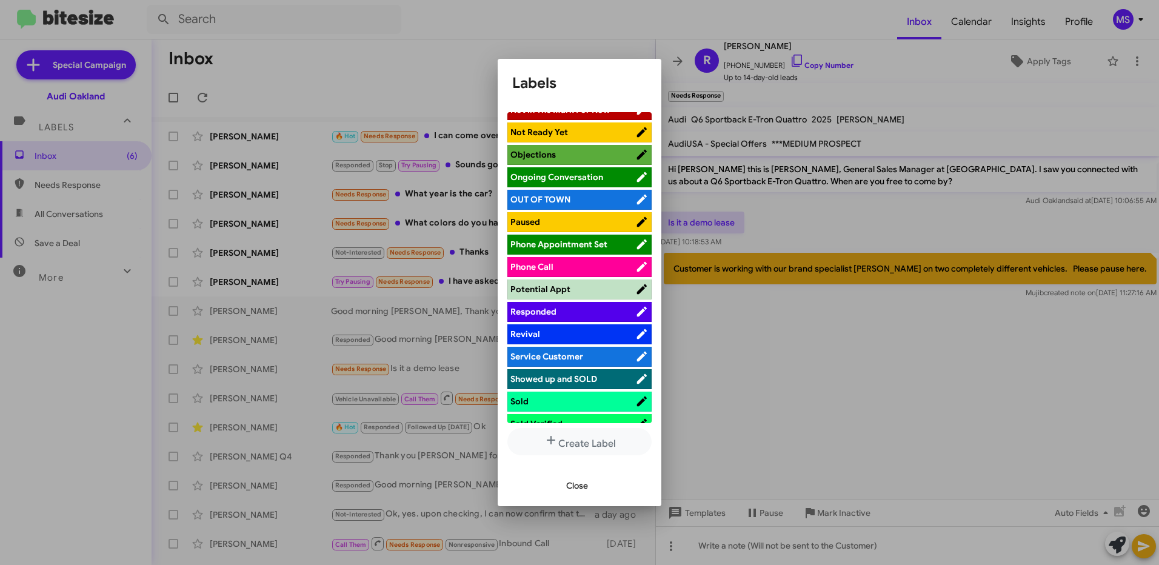
scroll to position [364, 0]
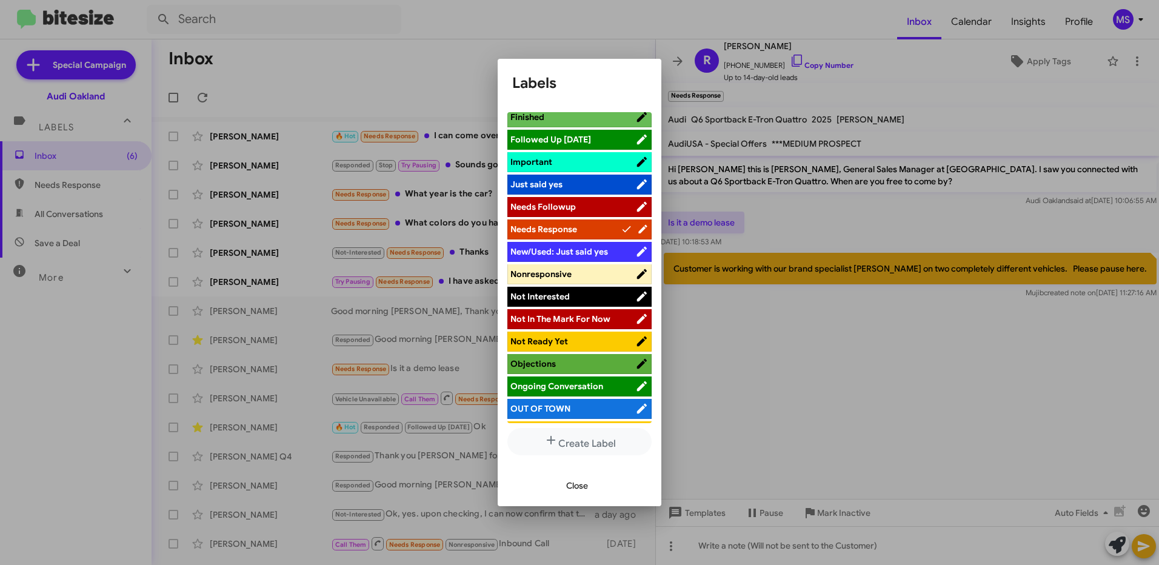
click at [579, 387] on span "Ongoing Conversation" at bounding box center [556, 386] width 93 height 11
click at [581, 487] on span "Close" at bounding box center [577, 485] width 22 height 22
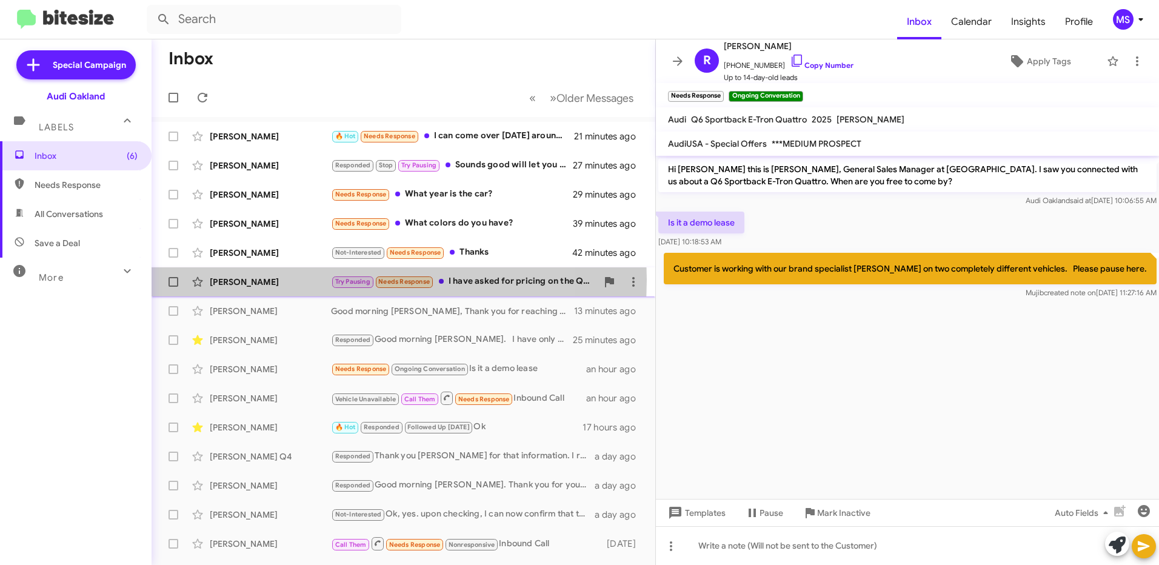
click at [302, 279] on div "[PERSON_NAME]" at bounding box center [270, 282] width 121 height 12
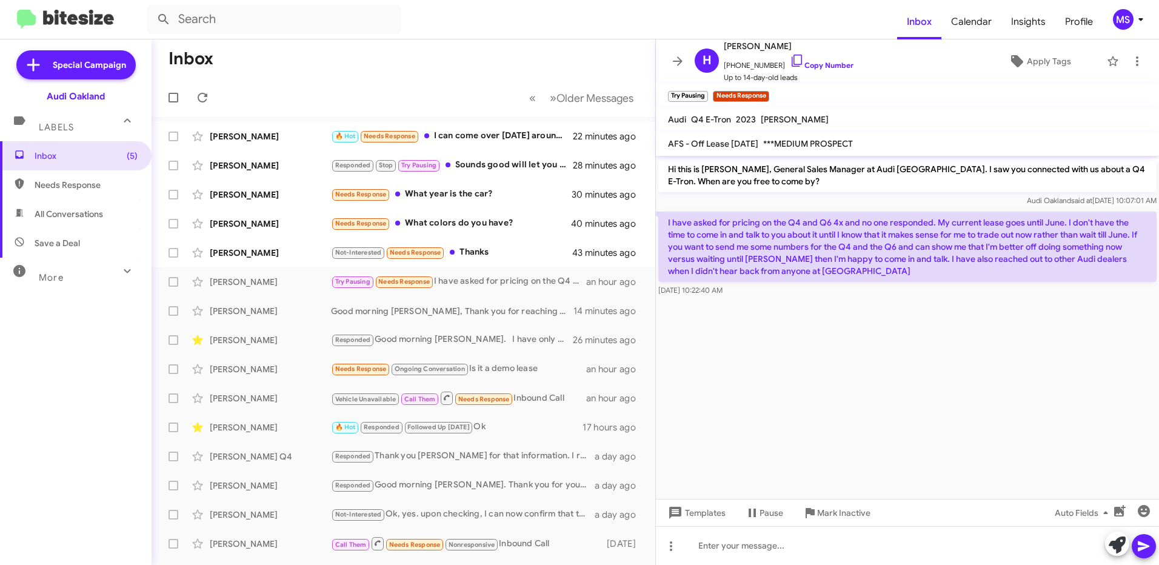
drag, startPoint x: 838, startPoint y: 270, endPoint x: 665, endPoint y: 221, distance: 179.4
click at [665, 221] on p "I have asked for pricing on the Q4 and Q6 4x and no one responded. My current l…" at bounding box center [907, 246] width 498 height 70
copy p "I have asked for pricing on the Q4 and Q6 4x and no one responded. My current l…"
click at [967, 395] on cdk-virtual-scroll-viewport "Hi this is [PERSON_NAME], General Sales Manager at Audi [GEOGRAPHIC_DATA]. I sa…" at bounding box center [907, 327] width 503 height 343
click at [814, 63] on link "Copy Number" at bounding box center [822, 65] width 64 height 9
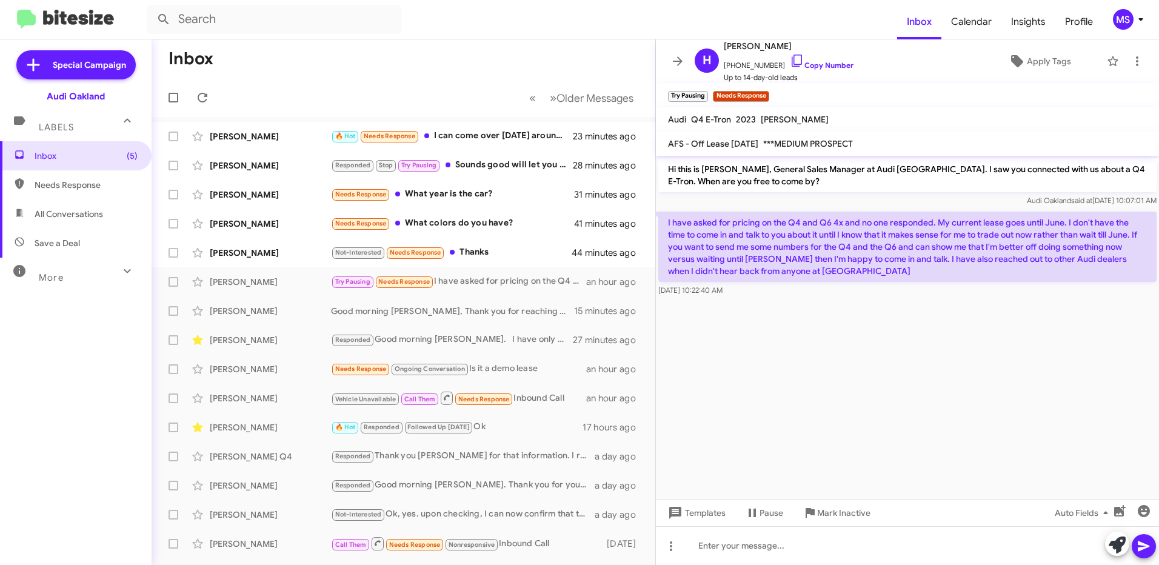
drag, startPoint x: 837, startPoint y: 280, endPoint x: 655, endPoint y: 221, distance: 191.2
click at [655, 221] on div "Inbox « Previous » Next Older Messages [PERSON_NAME] 🔥 Hot Needs Response I can…" at bounding box center [654, 301] width 1007 height 525
drag, startPoint x: 655, startPoint y: 221, endPoint x: 837, endPoint y: 270, distance: 189.0
click at [814, 271] on p "I have asked for pricing on the Q4 and Q6 4x and no one responded. My current l…" at bounding box center [907, 246] width 498 height 70
click at [867, 270] on p "I have asked for pricing on the Q4 and Q6 4x and no one responded. My current l…" at bounding box center [907, 246] width 498 height 70
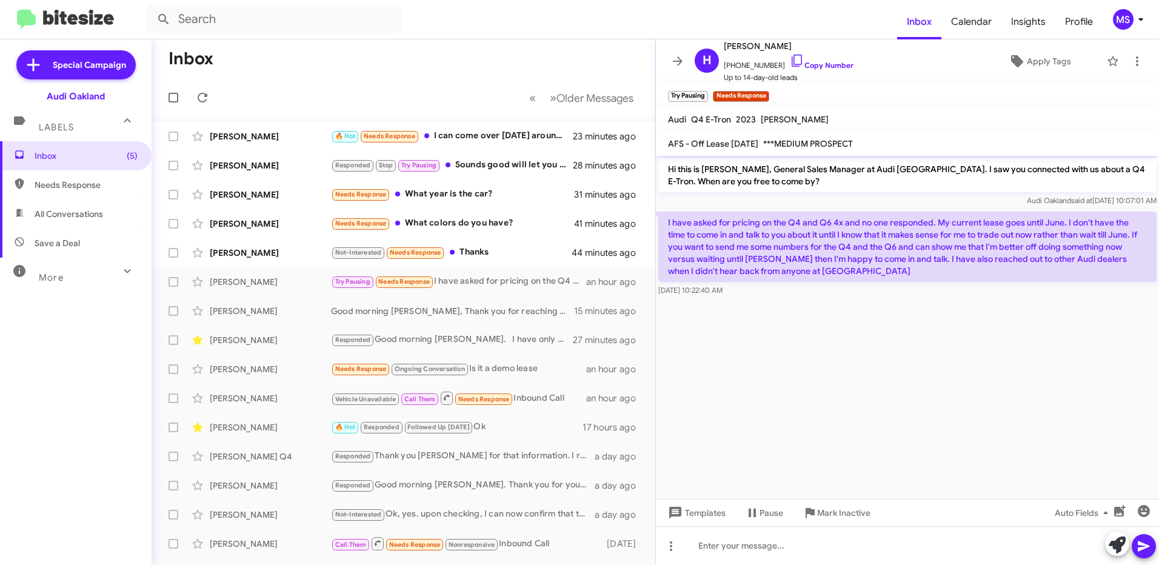
click at [866, 295] on div "[DATE] 10:22:40 AM" at bounding box center [907, 290] width 498 height 12
drag, startPoint x: 838, startPoint y: 277, endPoint x: 667, endPoint y: 221, distance: 179.8
click at [667, 221] on p "I have asked for pricing on the Q4 and Q6 4x and no one responded. My current l…" at bounding box center [907, 246] width 498 height 70
copy p "I have asked for pricing on the Q4 and Q6 4x and no one responded. My current l…"
click at [911, 378] on cdk-virtual-scroll-viewport "Hi this is [PERSON_NAME], General Sales Manager at Audi [GEOGRAPHIC_DATA]. I sa…" at bounding box center [907, 327] width 503 height 343
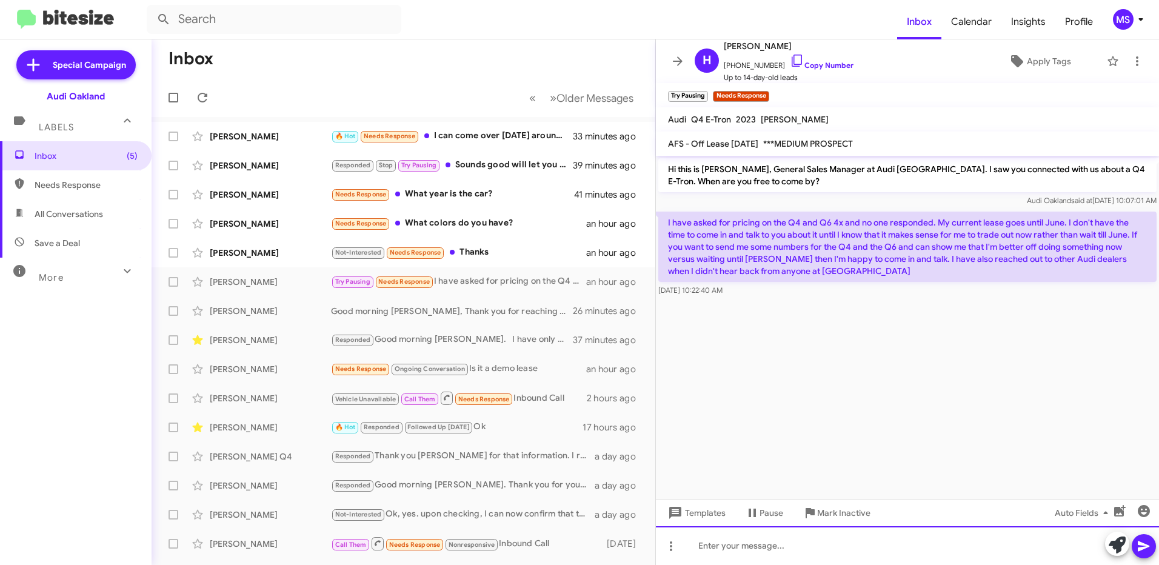
click at [851, 545] on div at bounding box center [907, 545] width 503 height 39
drag, startPoint x: 848, startPoint y: 270, endPoint x: 667, endPoint y: 224, distance: 186.8
click at [667, 224] on p "I have asked for pricing on the Q4 and Q6 4x and no one responded. My current l…" at bounding box center [907, 246] width 498 height 70
copy p "I have asked for pricing on the Q4 and Q6 4x and no one responded. My current l…"
click at [776, 550] on div at bounding box center [907, 545] width 503 height 39
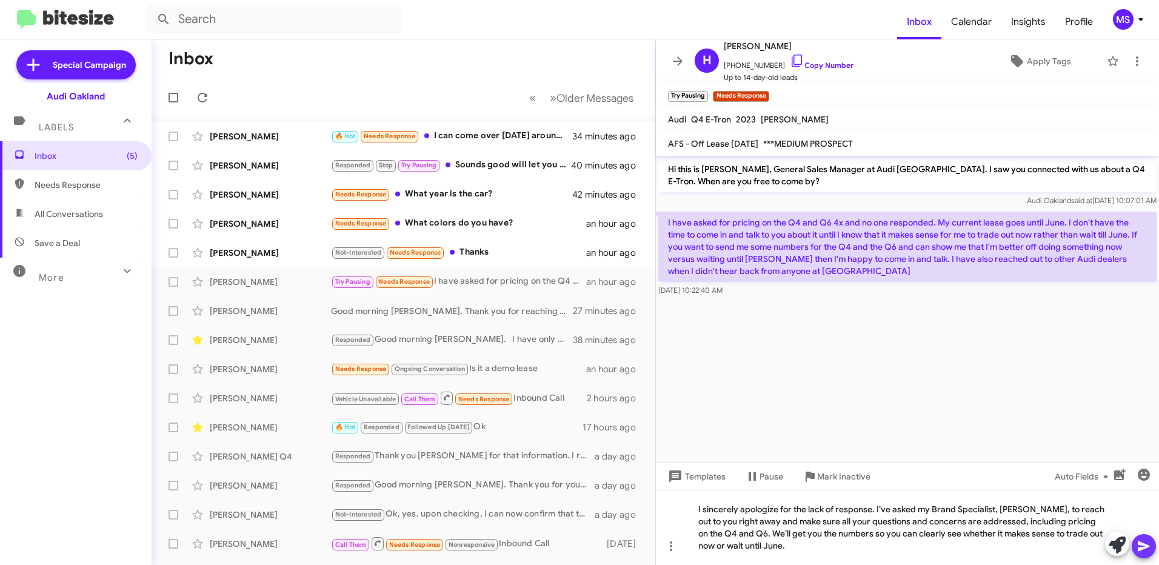
click at [1147, 547] on icon at bounding box center [1143, 546] width 15 height 15
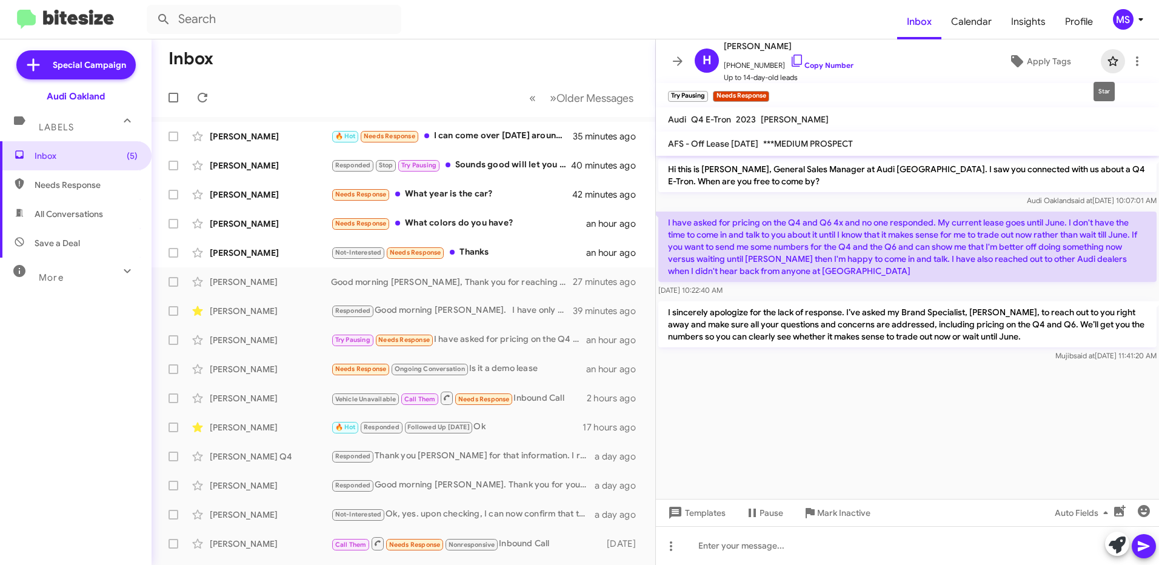
click at [1107, 59] on icon at bounding box center [1112, 61] width 10 height 10
click at [1042, 62] on span "Apply Tags" at bounding box center [1049, 61] width 44 height 22
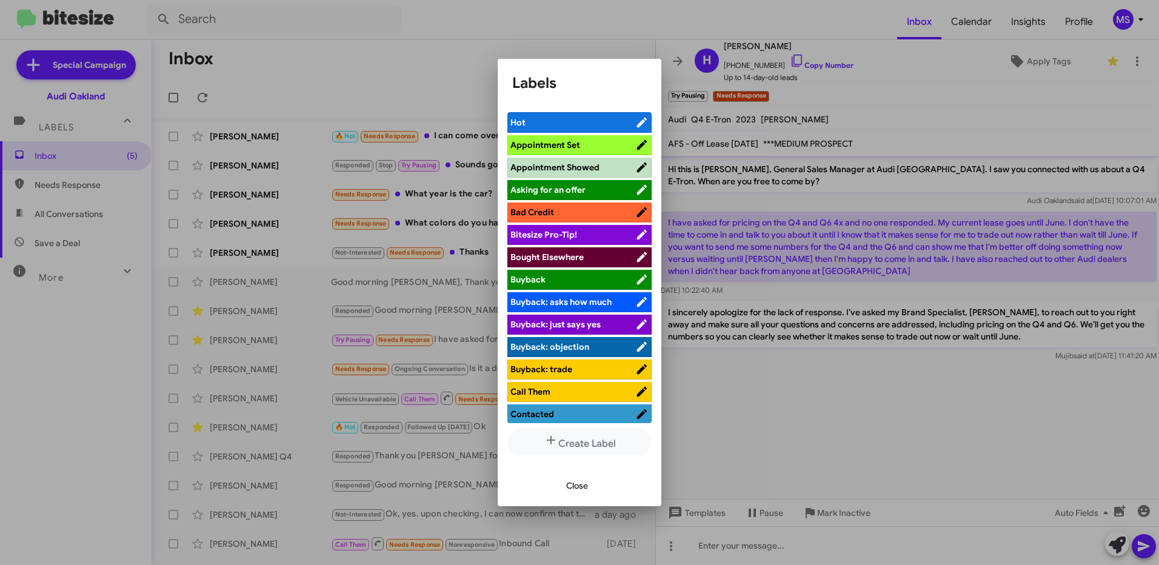
click at [585, 122] on span "Hot" at bounding box center [572, 122] width 125 height 12
click at [578, 484] on span "Close" at bounding box center [577, 485] width 22 height 22
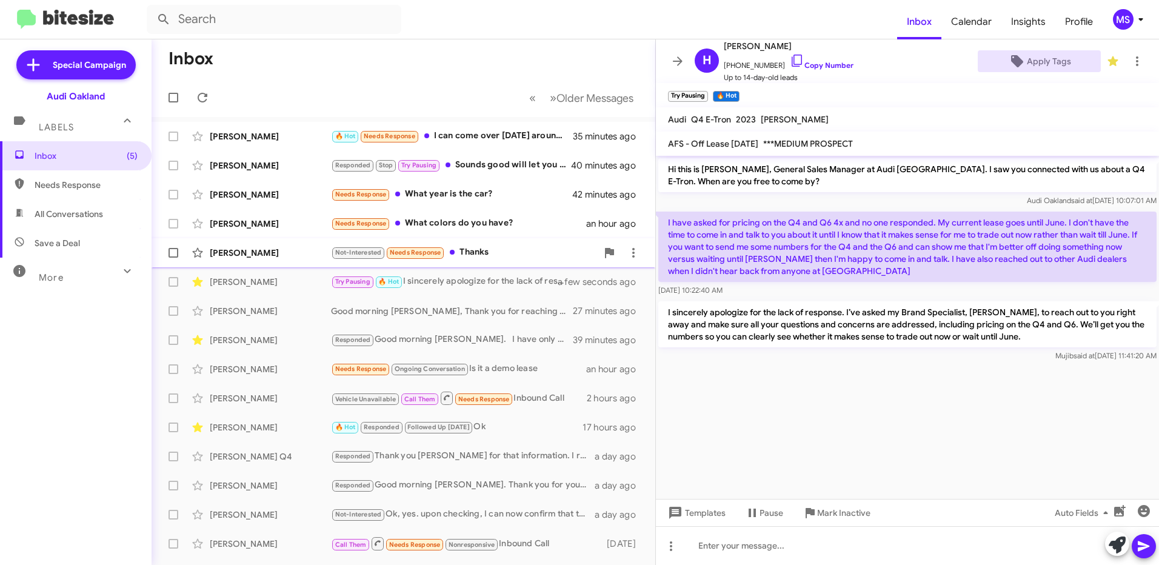
click at [286, 248] on div "[PERSON_NAME]" at bounding box center [270, 253] width 121 height 12
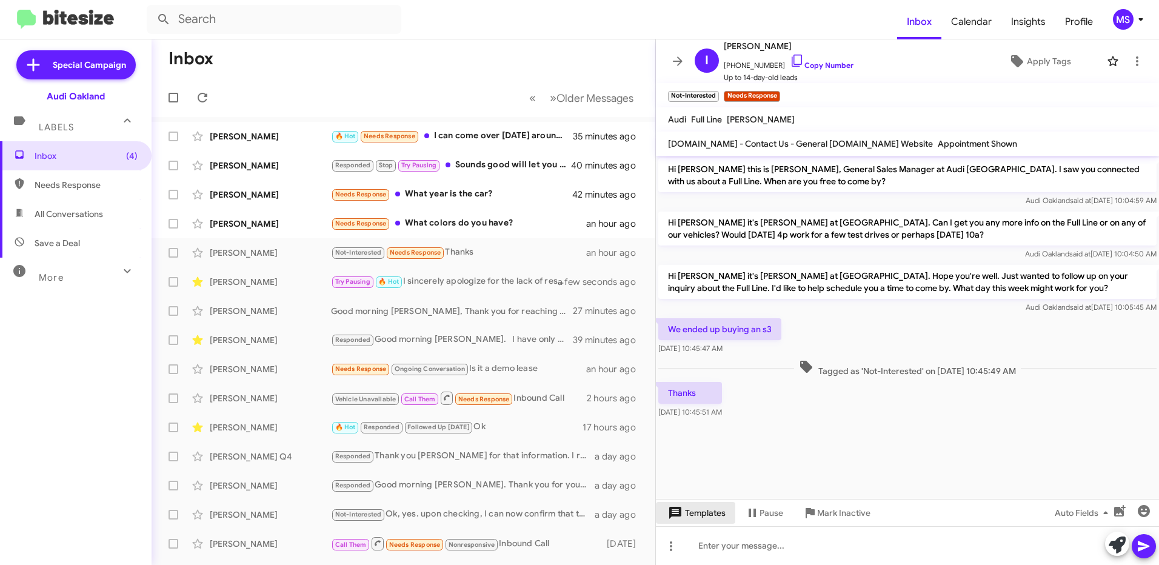
click at [705, 514] on span "Templates" at bounding box center [695, 513] width 60 height 22
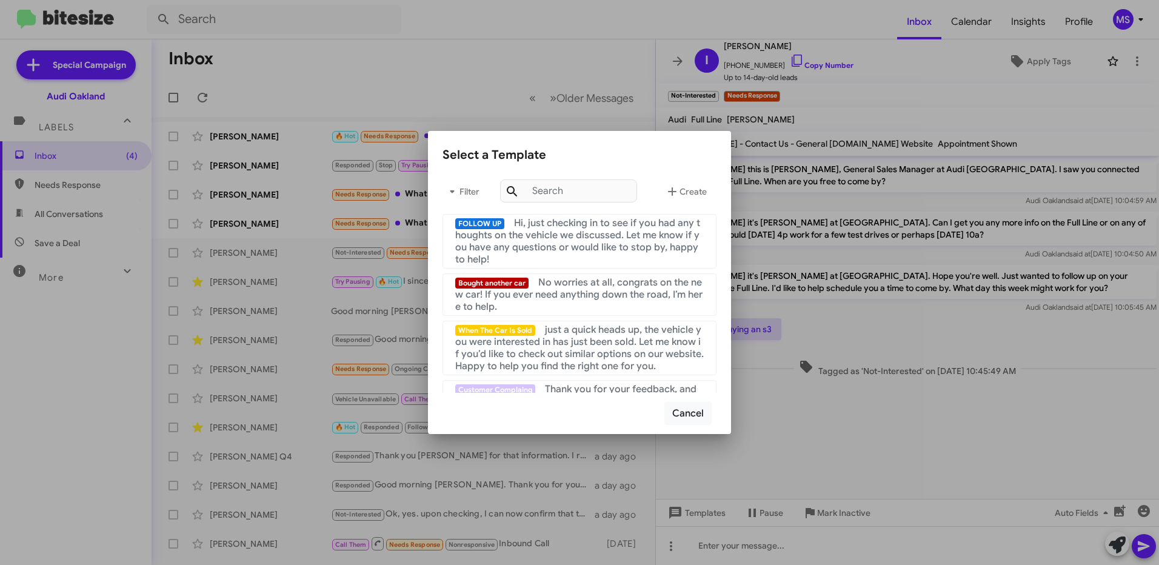
scroll to position [242, 0]
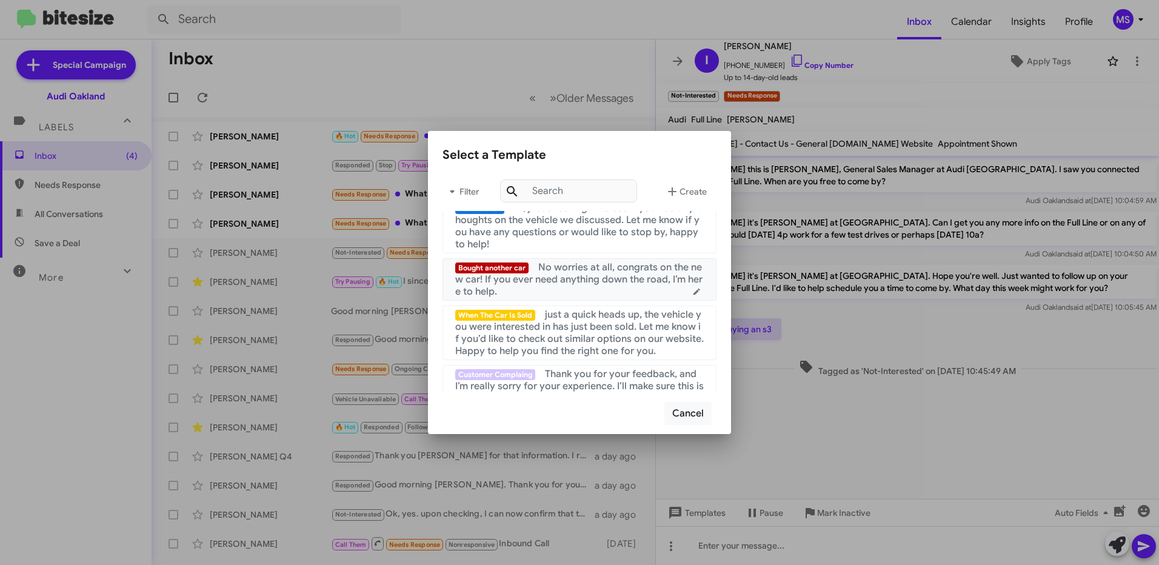
click at [593, 290] on span "No worries at all, congrats on the new car! If you ever need anything down the …" at bounding box center [578, 279] width 247 height 36
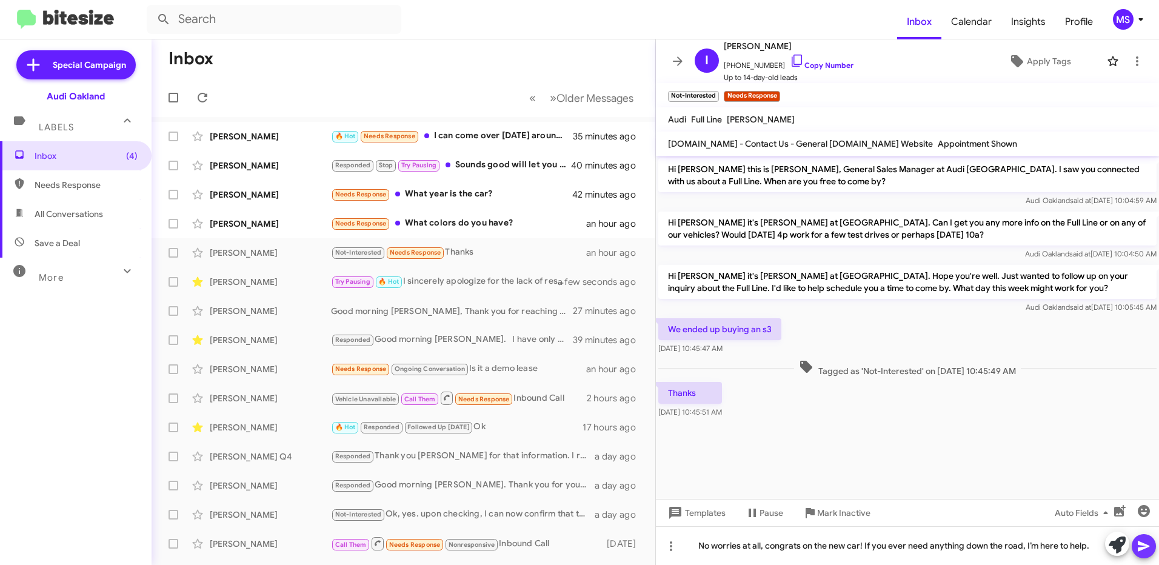
click at [1148, 544] on icon at bounding box center [1143, 546] width 15 height 15
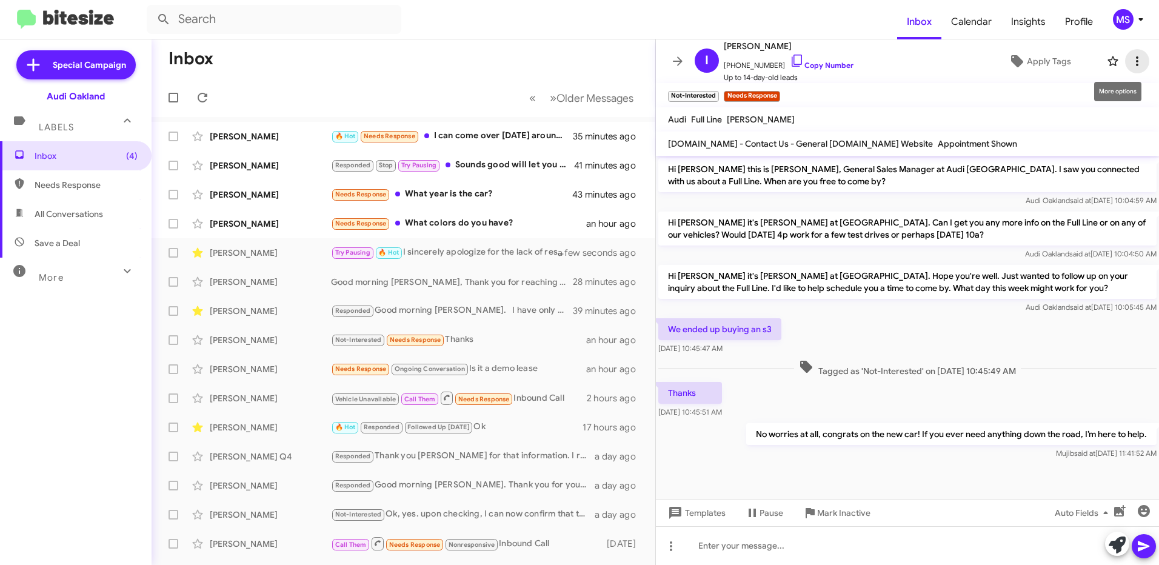
click at [1130, 64] on icon at bounding box center [1137, 61] width 15 height 15
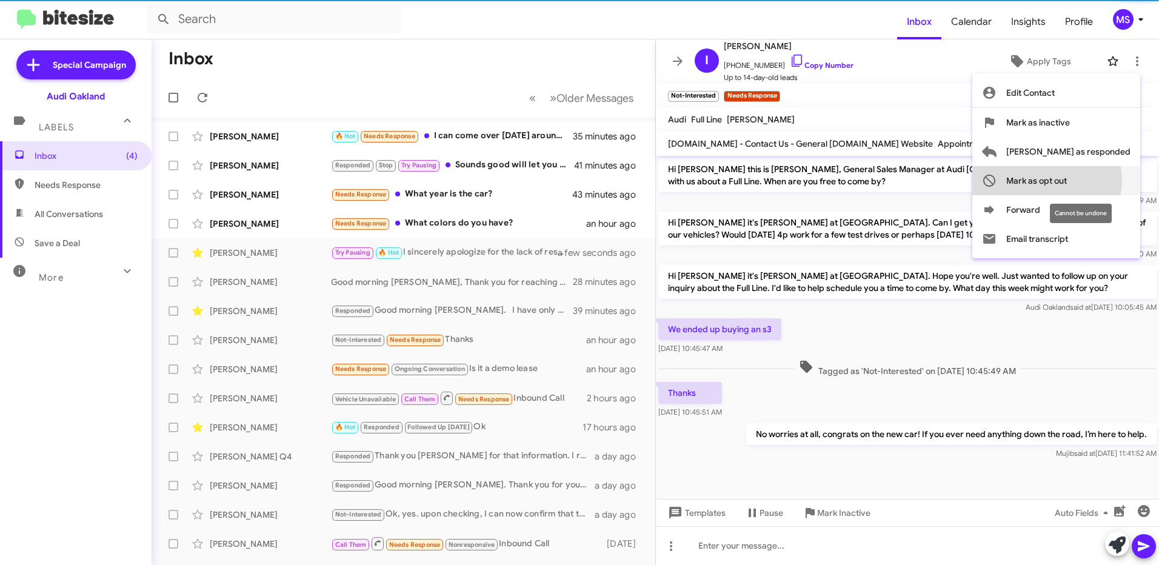
click at [1067, 180] on span "Mark as opt out" at bounding box center [1036, 180] width 61 height 29
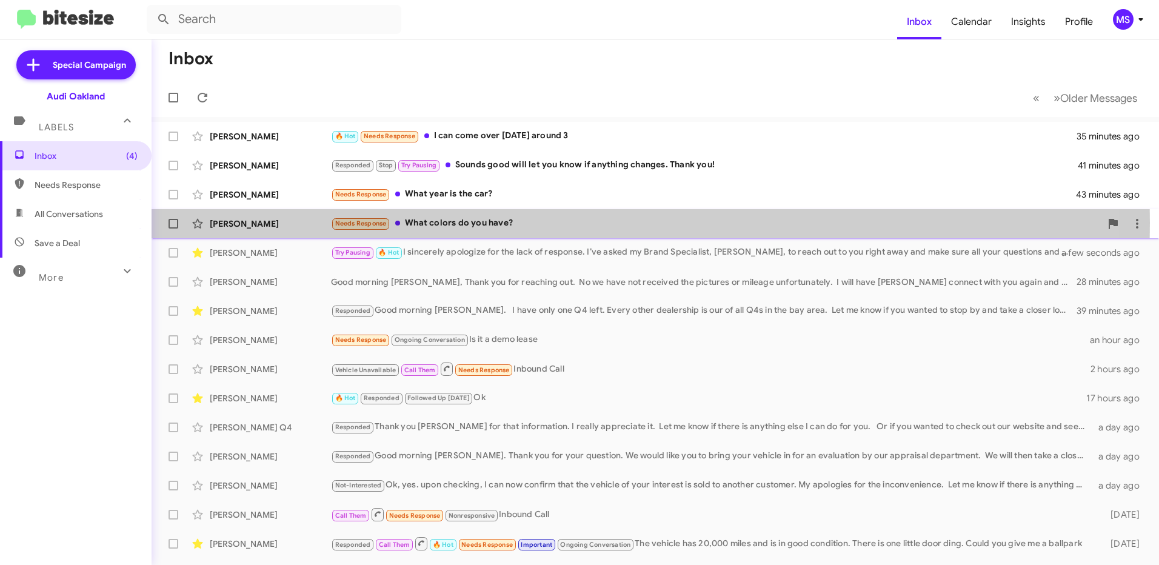
click at [287, 222] on div "[PERSON_NAME]" at bounding box center [270, 224] width 121 height 12
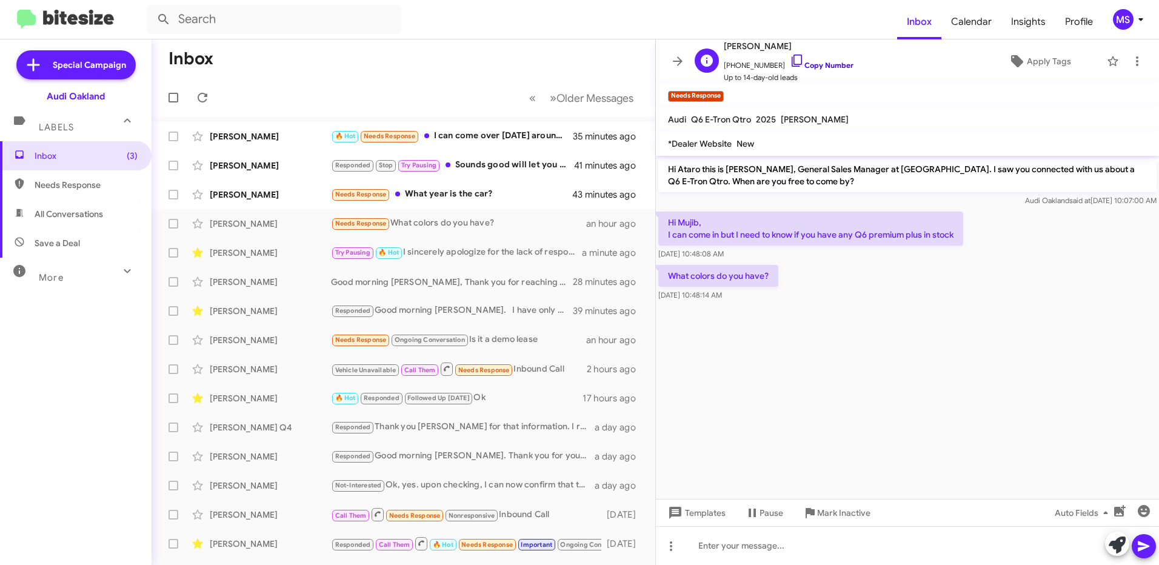
click at [817, 64] on link "Copy Number" at bounding box center [822, 65] width 64 height 9
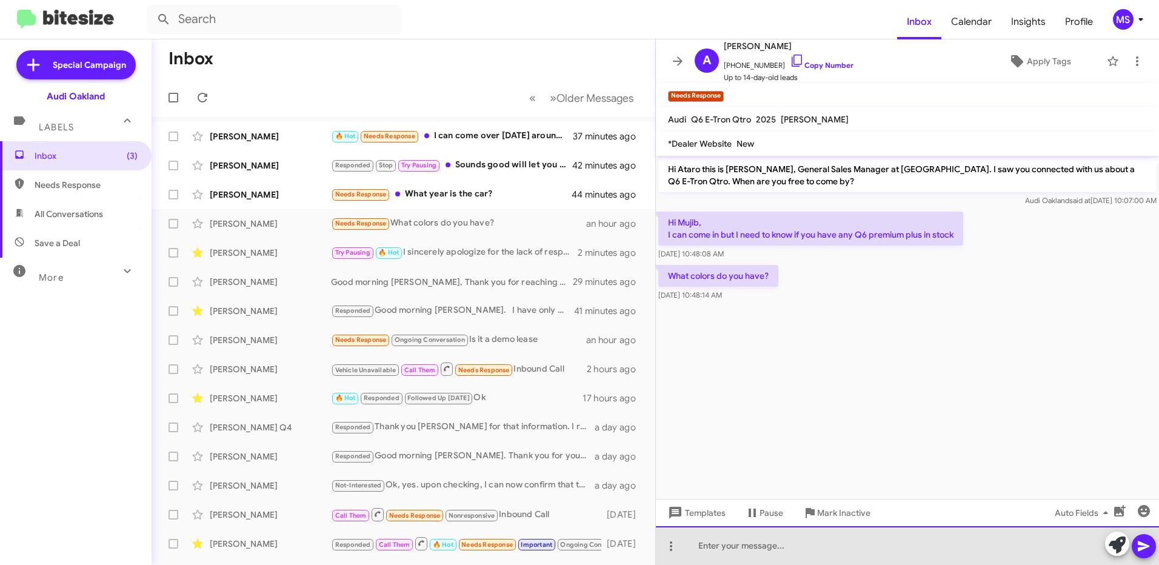
click at [827, 543] on div at bounding box center [907, 545] width 503 height 39
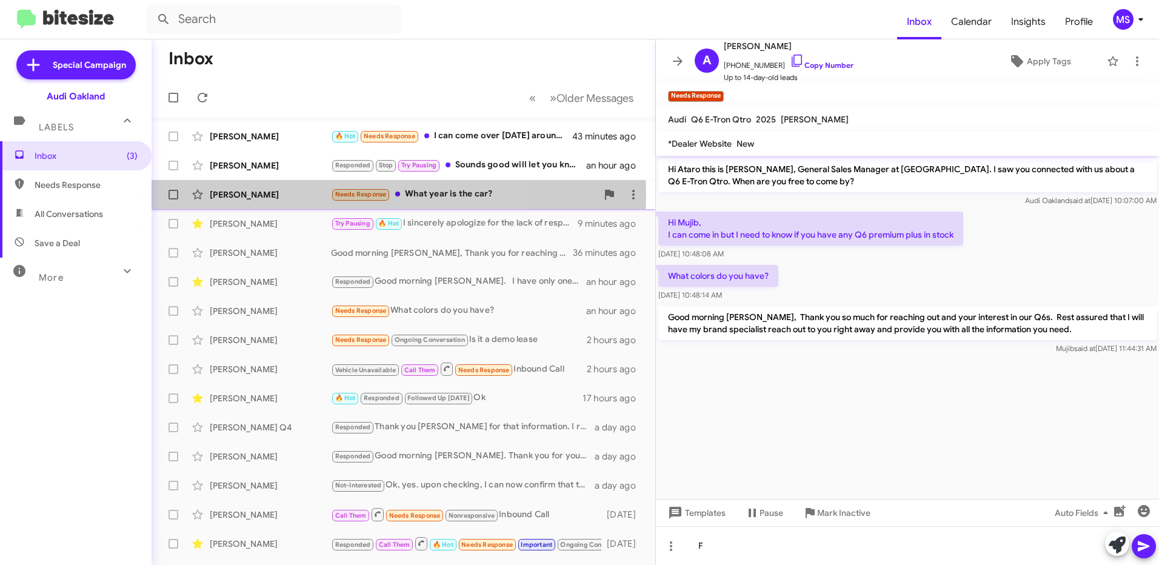
click at [279, 195] on div "[PERSON_NAME]" at bounding box center [270, 194] width 121 height 12
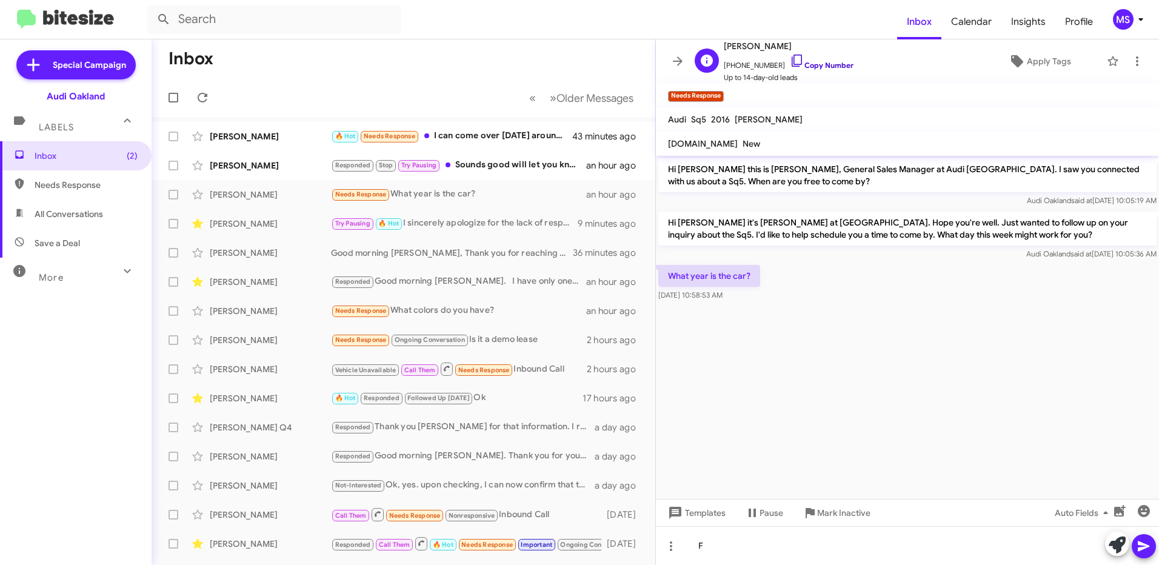
click at [828, 64] on link "Copy Number" at bounding box center [822, 65] width 64 height 9
click at [669, 553] on icon at bounding box center [671, 546] width 15 height 15
click at [700, 518] on button "note" at bounding box center [696, 514] width 75 height 29
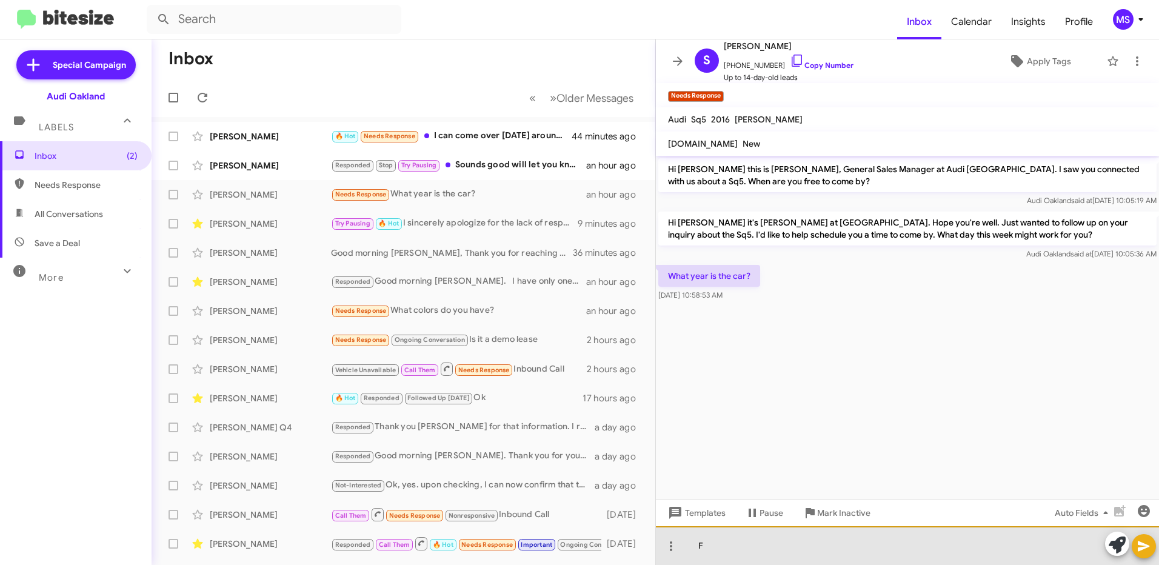
click at [731, 543] on div "F" at bounding box center [907, 545] width 503 height 39
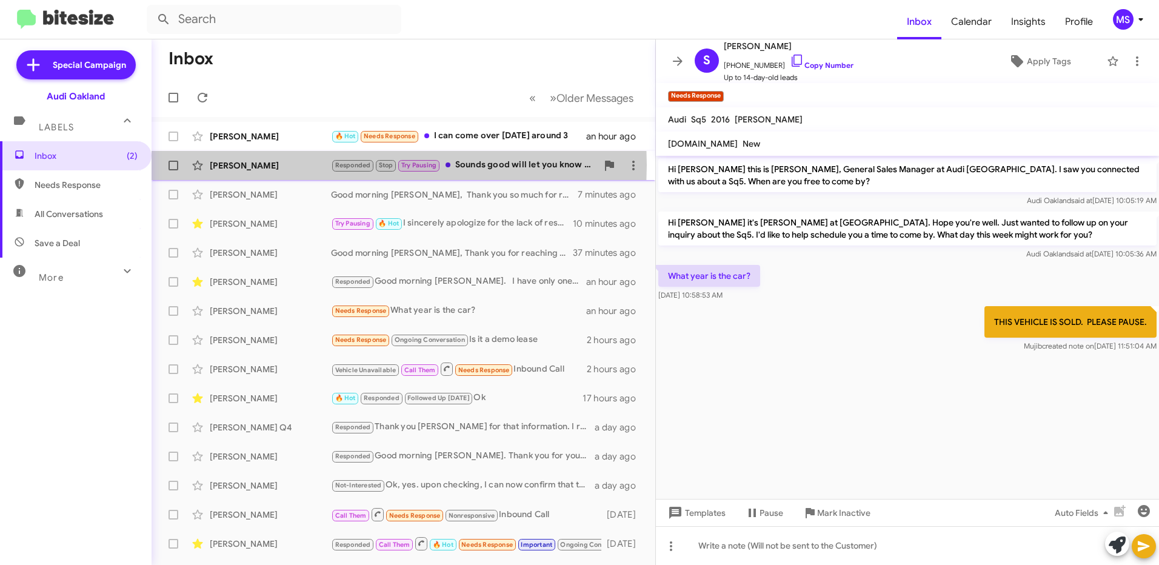
click at [295, 165] on div "[PERSON_NAME]" at bounding box center [270, 165] width 121 height 12
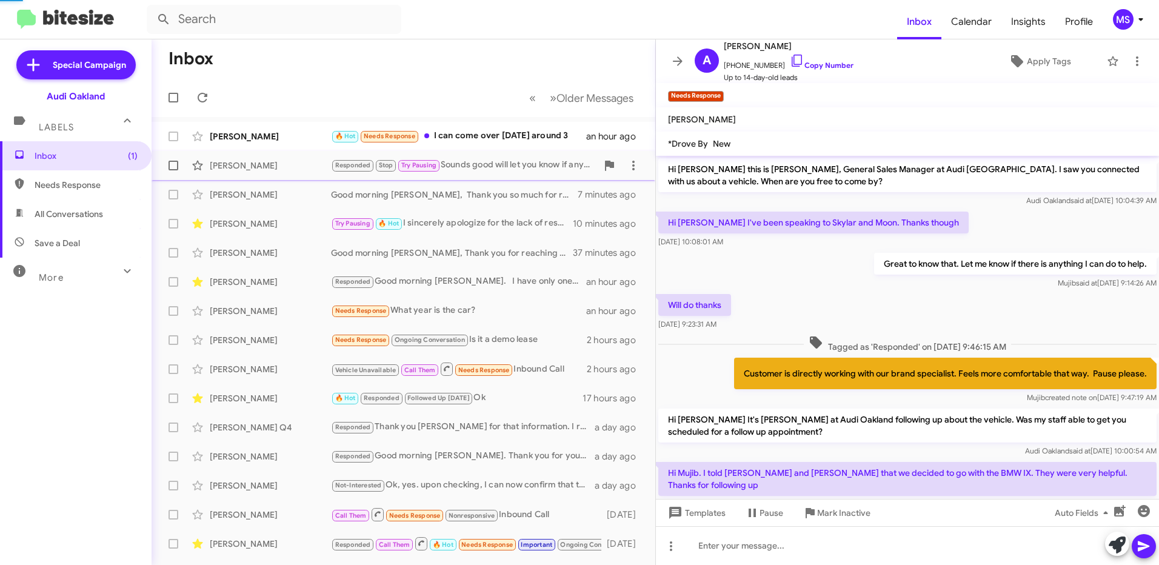
scroll to position [152, 0]
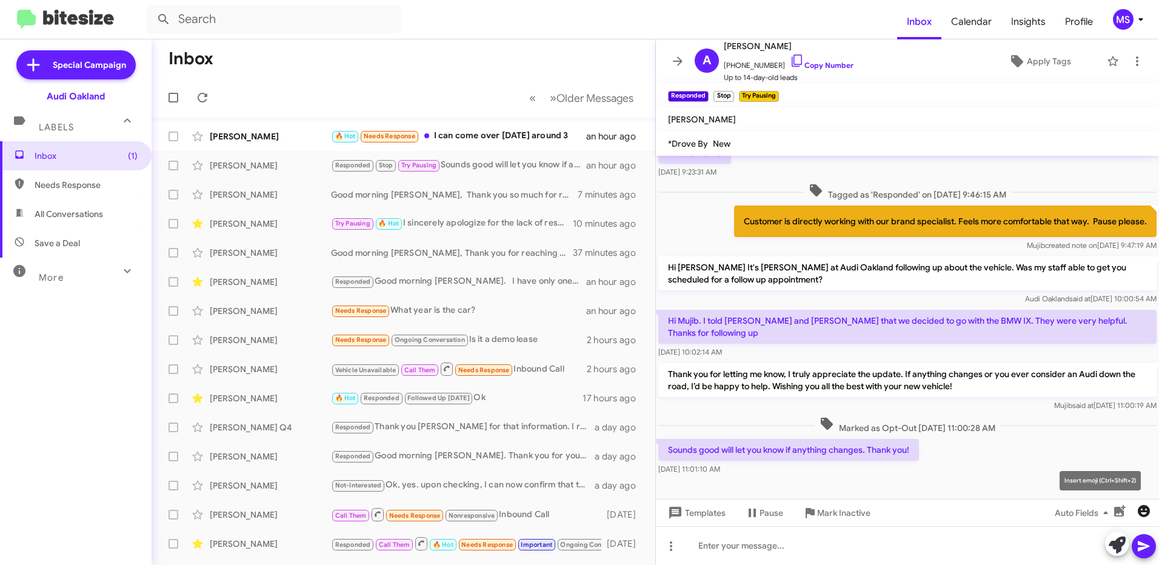
click at [1147, 510] on icon "button" at bounding box center [1143, 511] width 12 height 12
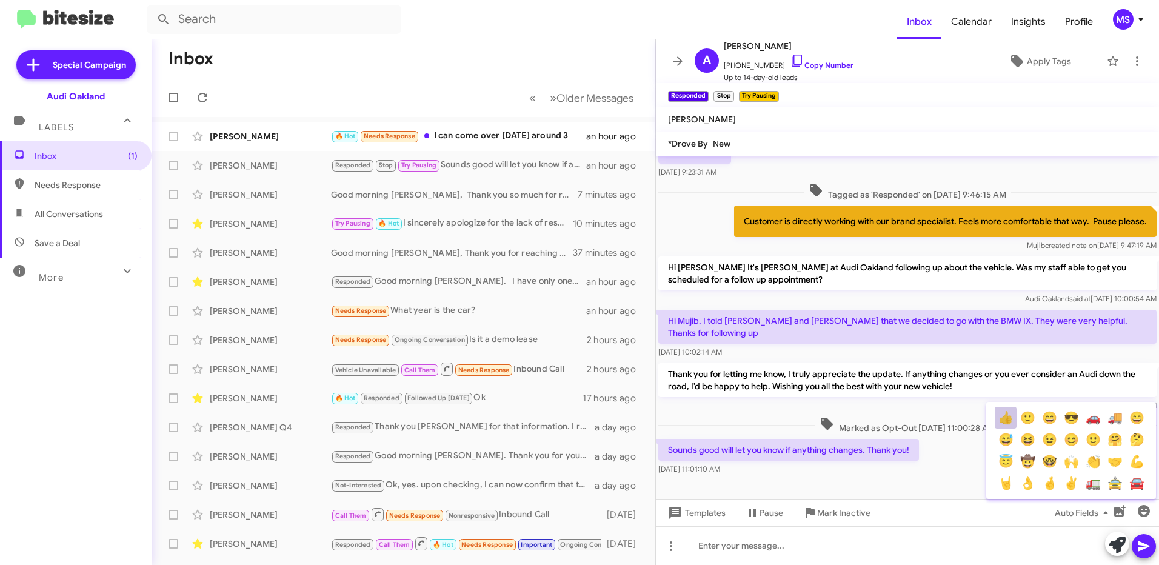
click at [1011, 416] on button "👍" at bounding box center [1005, 418] width 22 height 22
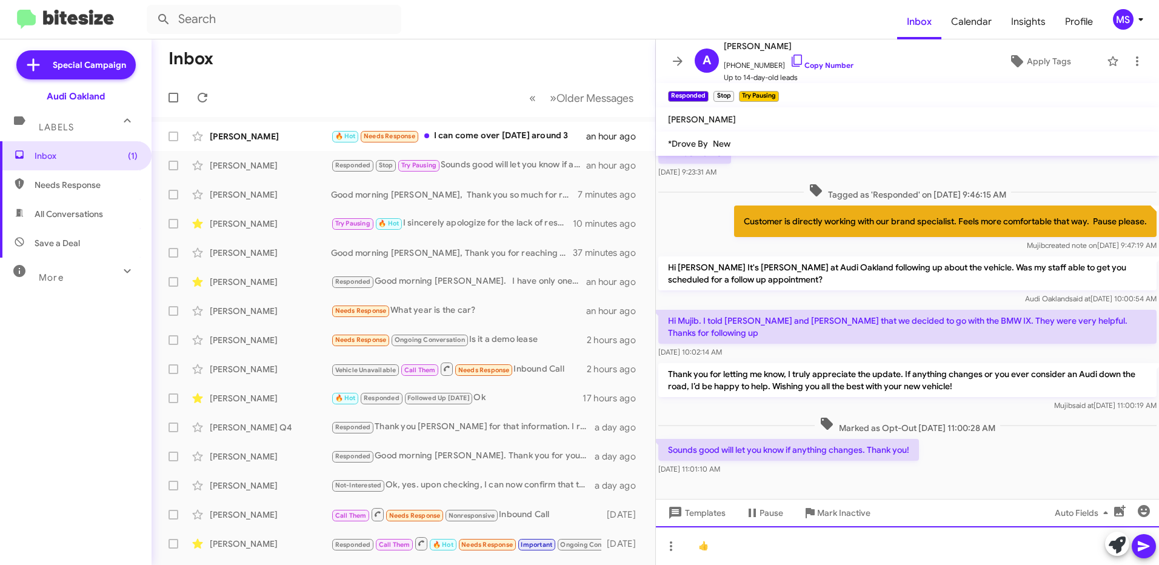
click at [766, 547] on div "👍" at bounding box center [907, 545] width 503 height 39
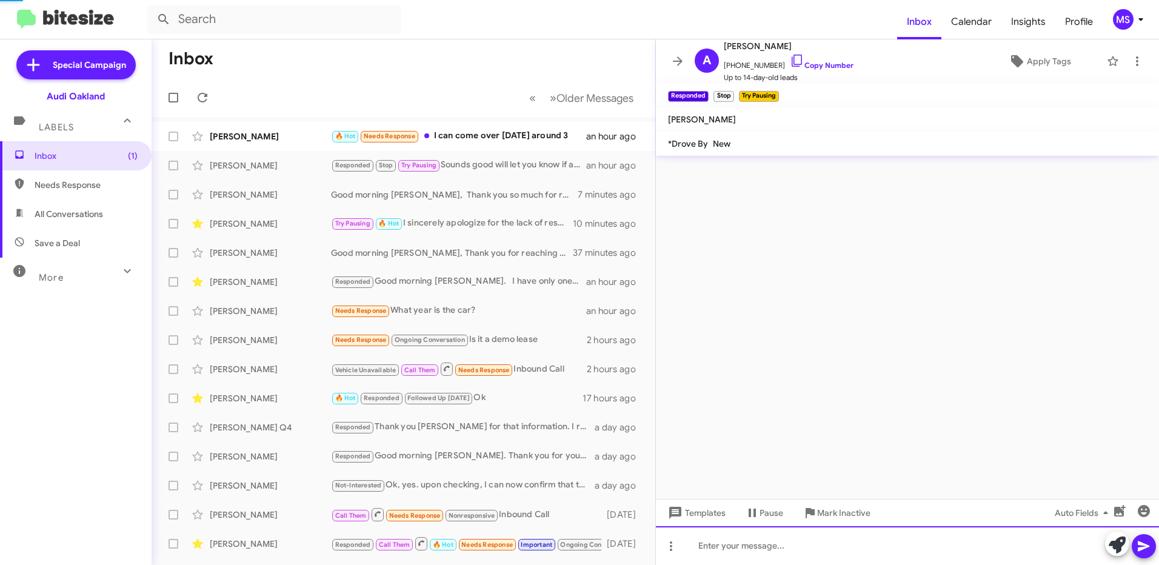
scroll to position [0, 0]
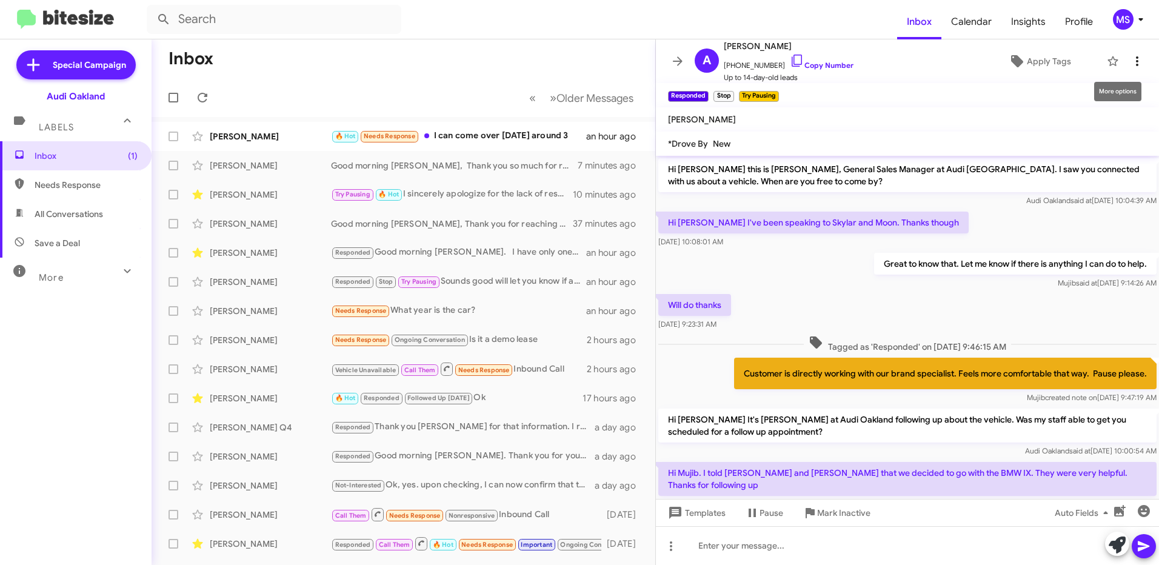
click at [1130, 58] on icon at bounding box center [1137, 61] width 15 height 15
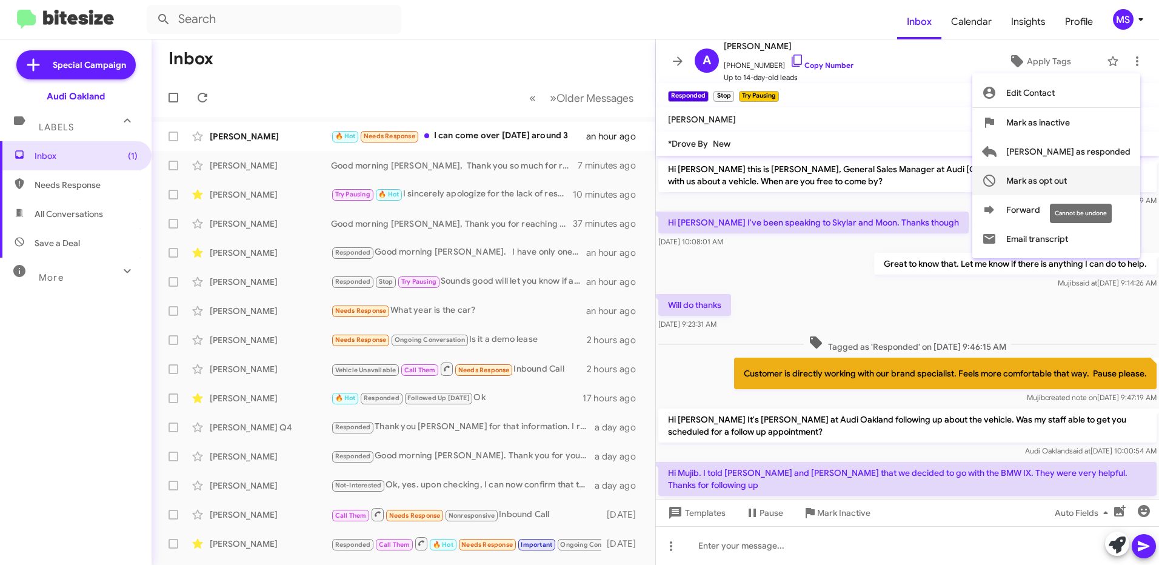
click at [1067, 175] on span "Mark as opt out" at bounding box center [1036, 180] width 61 height 29
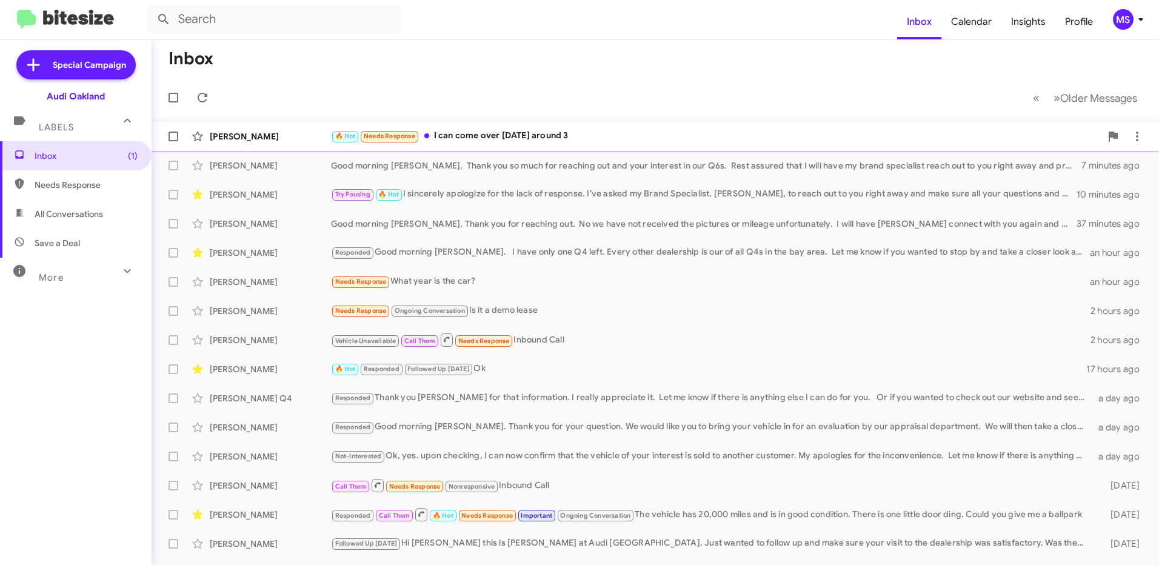
click at [305, 133] on div "[PERSON_NAME]" at bounding box center [270, 136] width 121 height 12
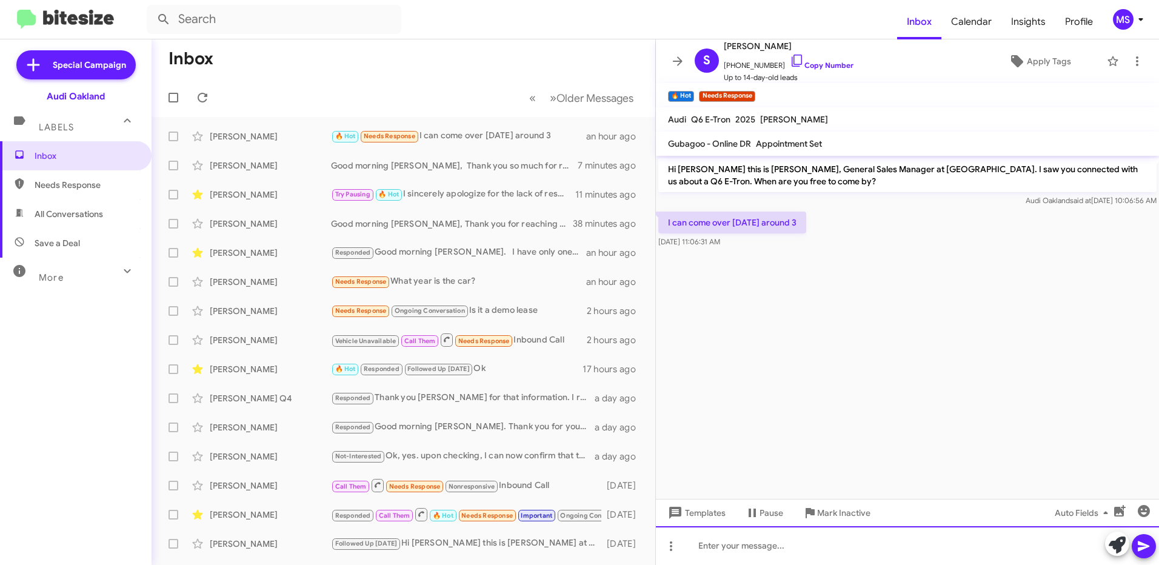
click at [778, 542] on div at bounding box center [907, 545] width 503 height 39
click at [834, 61] on link "Copy Number" at bounding box center [822, 65] width 64 height 9
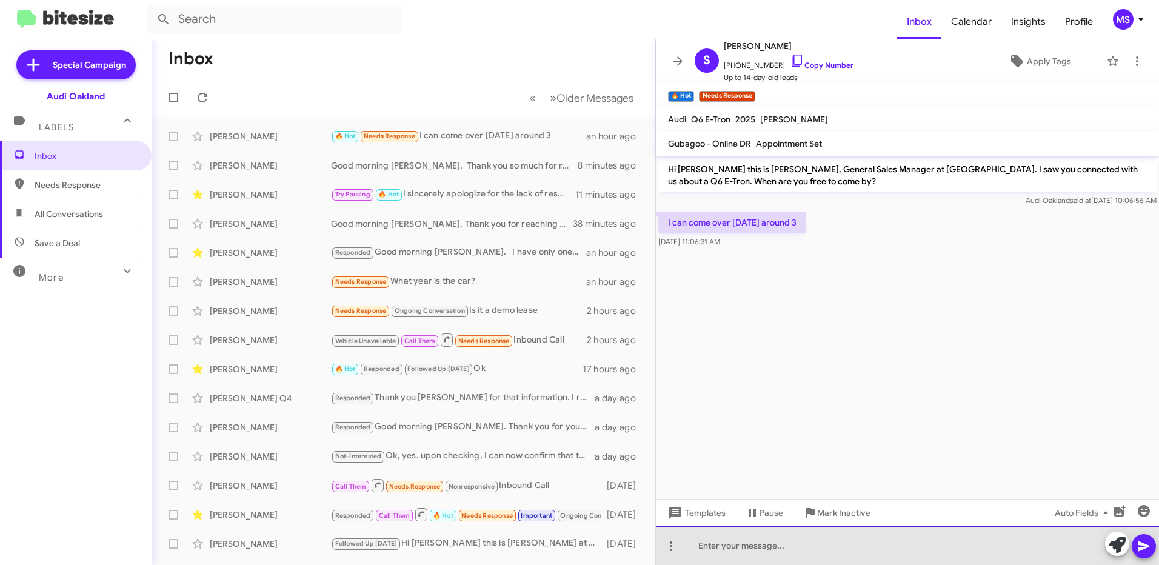
click at [831, 552] on div at bounding box center [907, 545] width 503 height 39
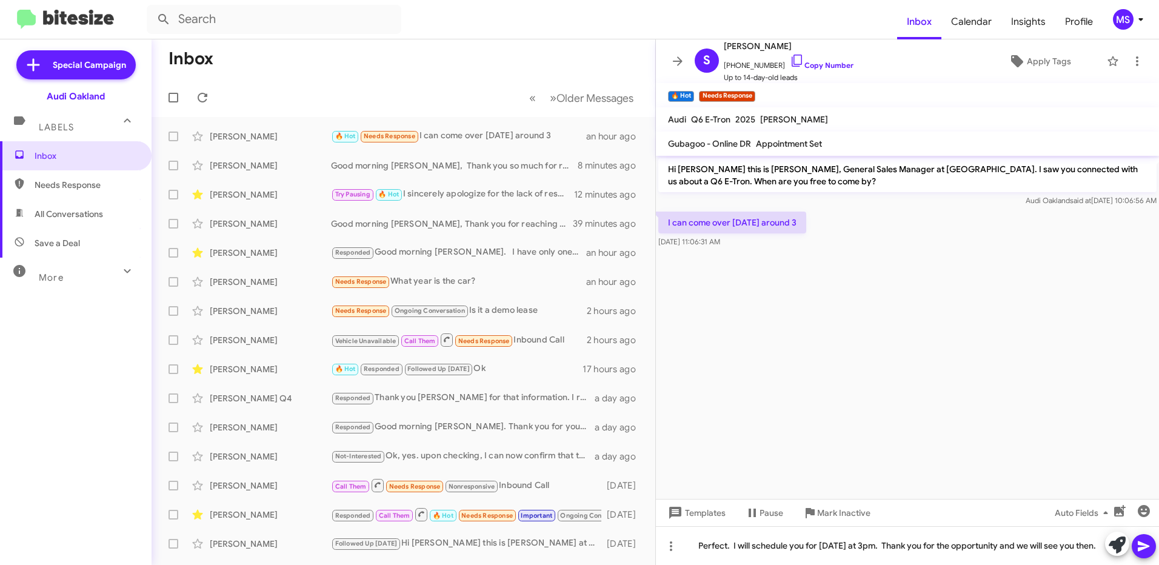
click at [1140, 548] on icon at bounding box center [1143, 546] width 12 height 10
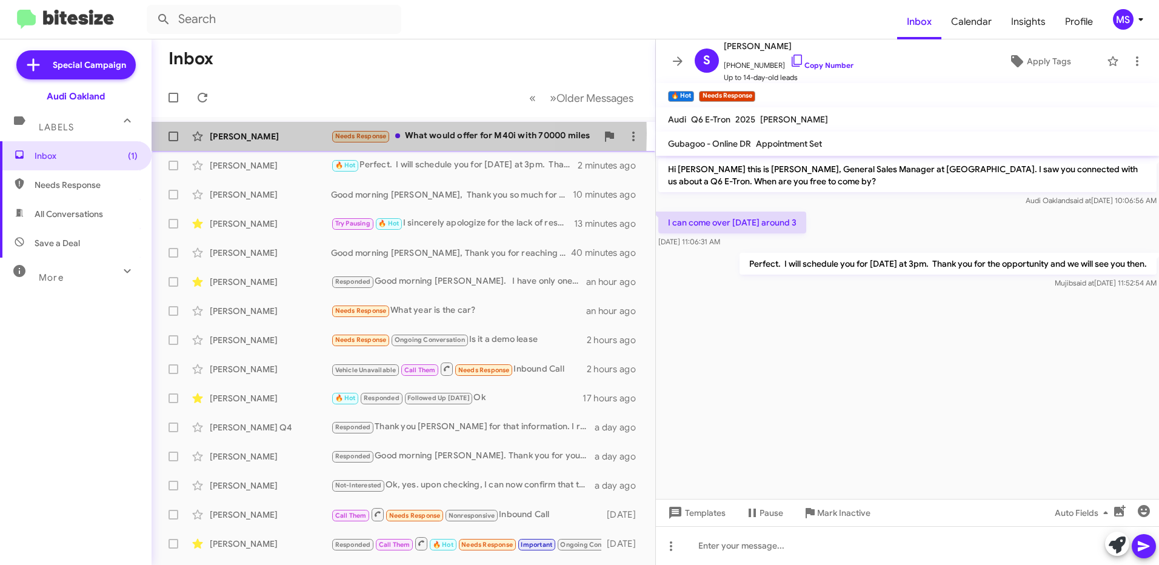
click at [293, 133] on div "[PERSON_NAME]" at bounding box center [270, 136] width 121 height 12
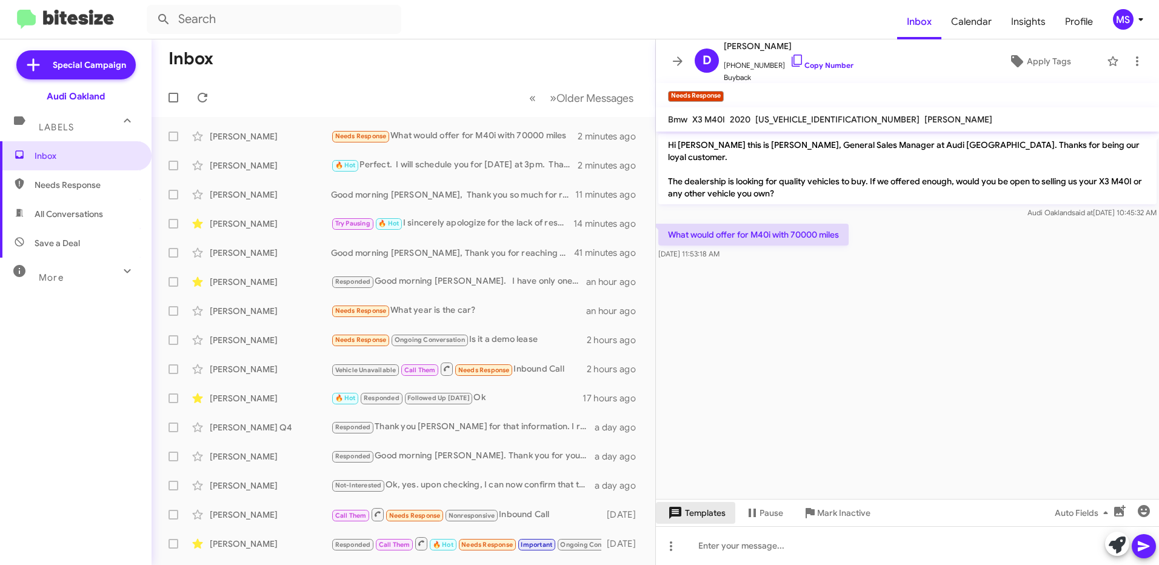
click at [707, 511] on span "Templates" at bounding box center [695, 513] width 60 height 22
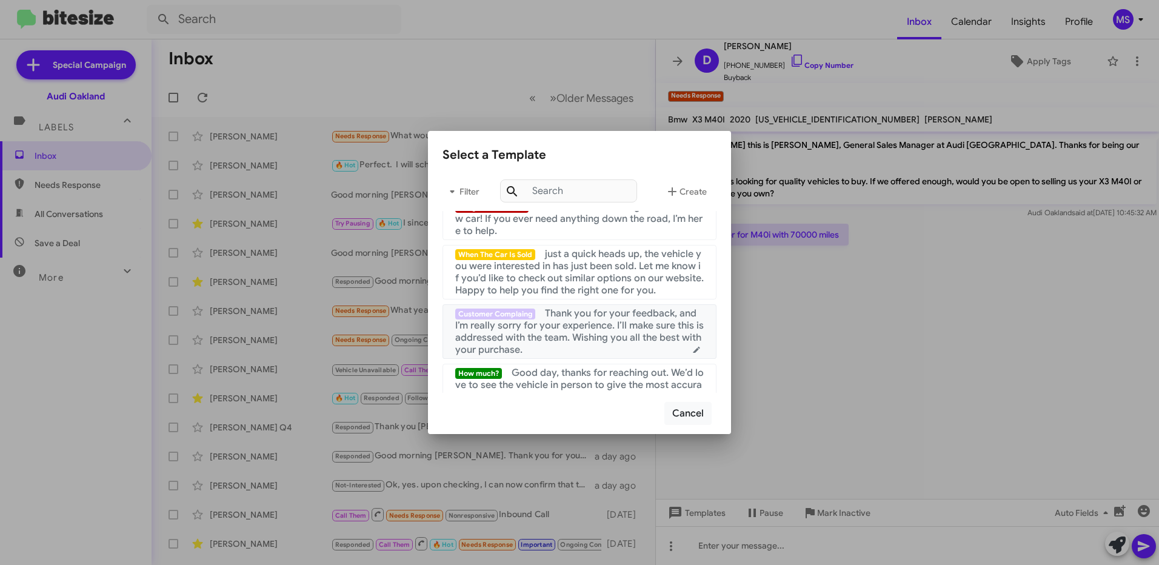
scroll to position [364, 0]
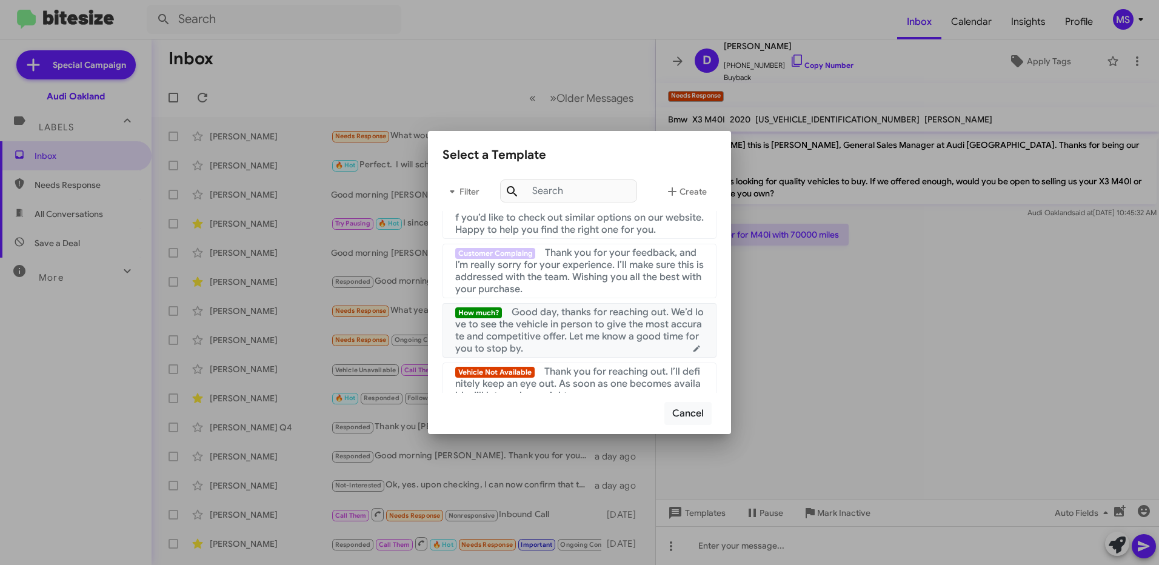
click at [578, 339] on span "Good day, thanks for reaching out. We’d love to see the vehicle in person to gi…" at bounding box center [579, 330] width 248 height 48
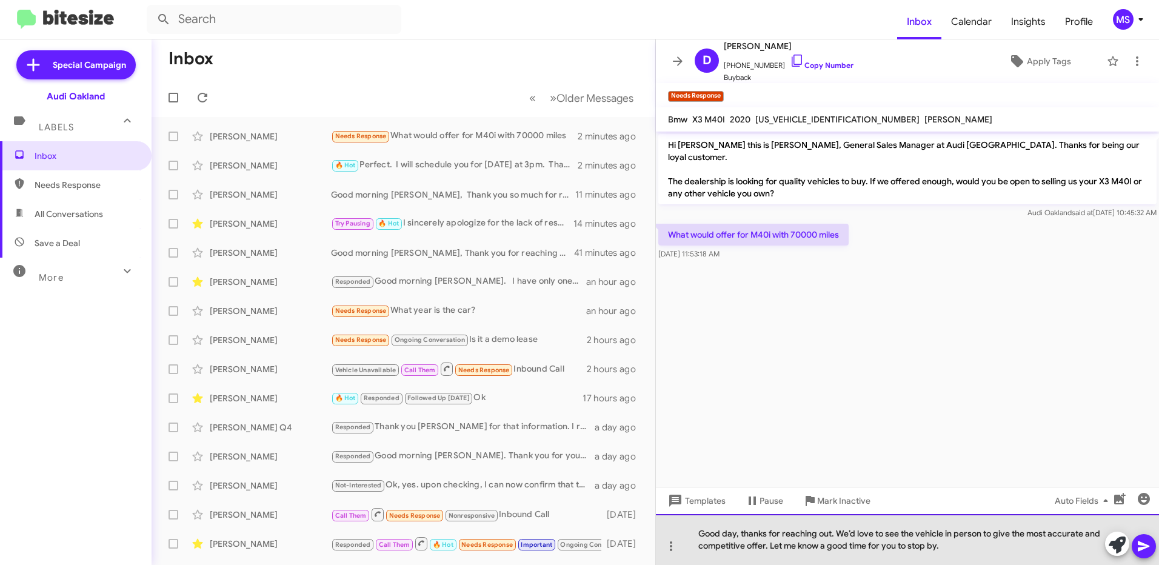
click at [735, 533] on div "Good day, thanks for reaching out. We’d love to see the vehicle in person to gi…" at bounding box center [907, 539] width 503 height 51
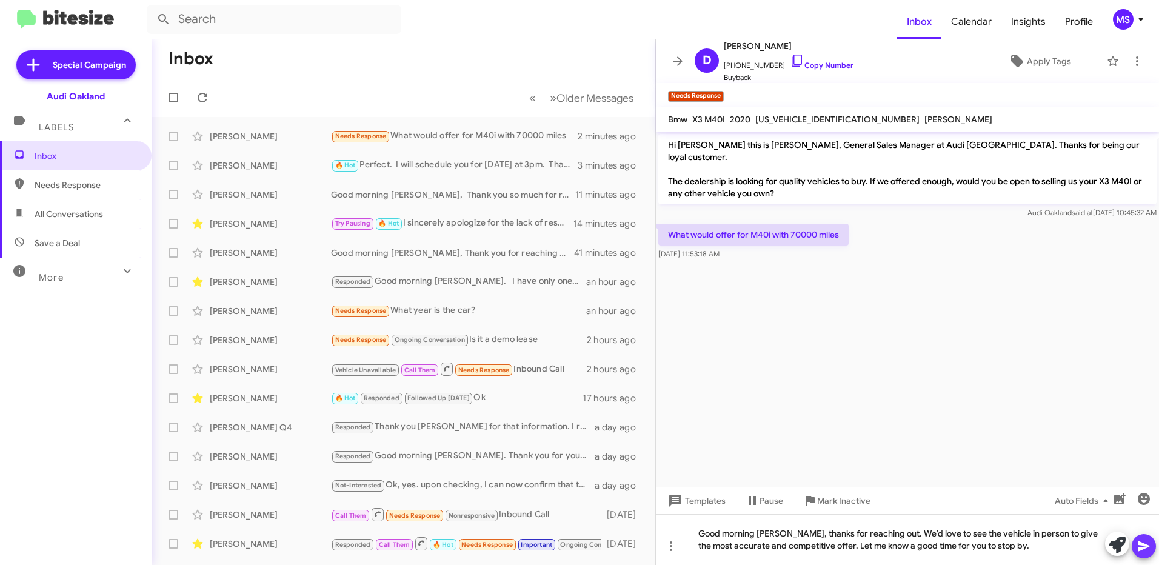
click at [1139, 547] on icon at bounding box center [1143, 546] width 15 height 15
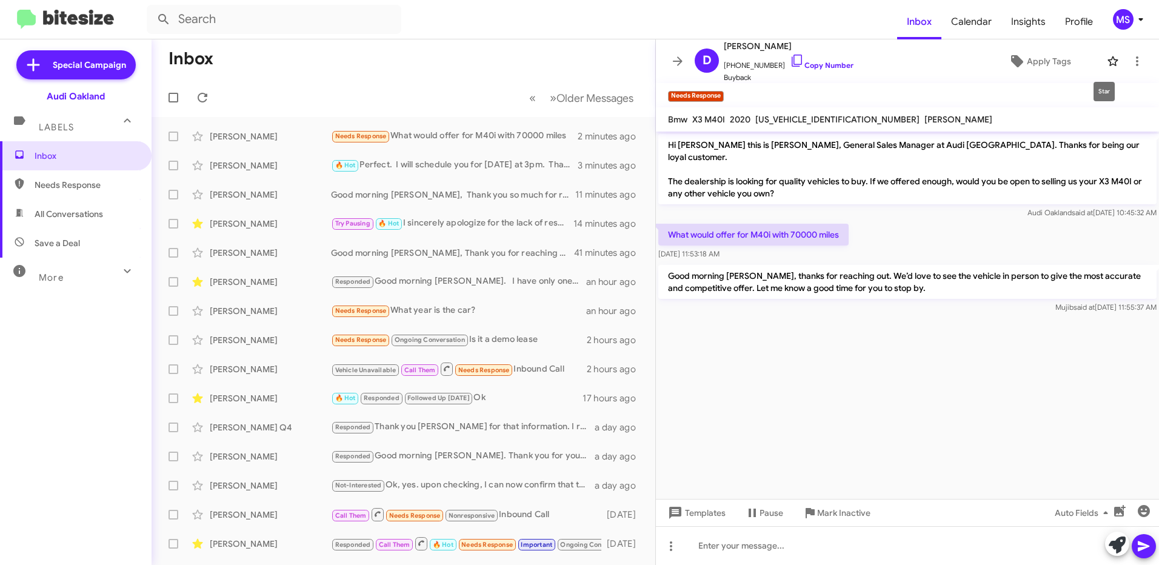
click at [1105, 64] on icon at bounding box center [1112, 61] width 15 height 15
click at [205, 97] on icon at bounding box center [203, 98] width 10 height 10
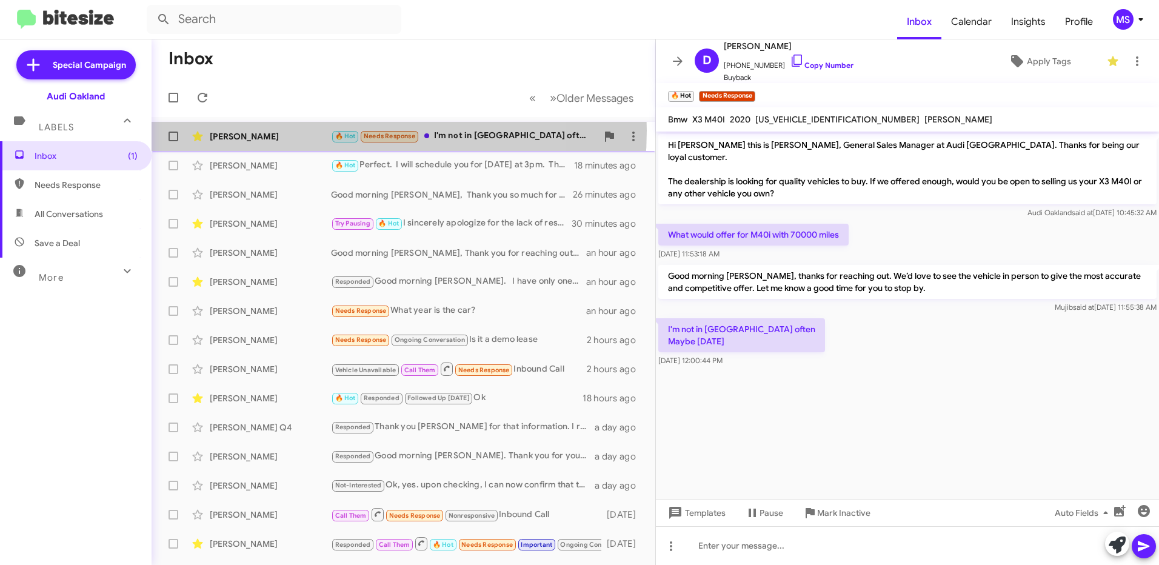
click at [298, 130] on div "[PERSON_NAME]" at bounding box center [270, 136] width 121 height 12
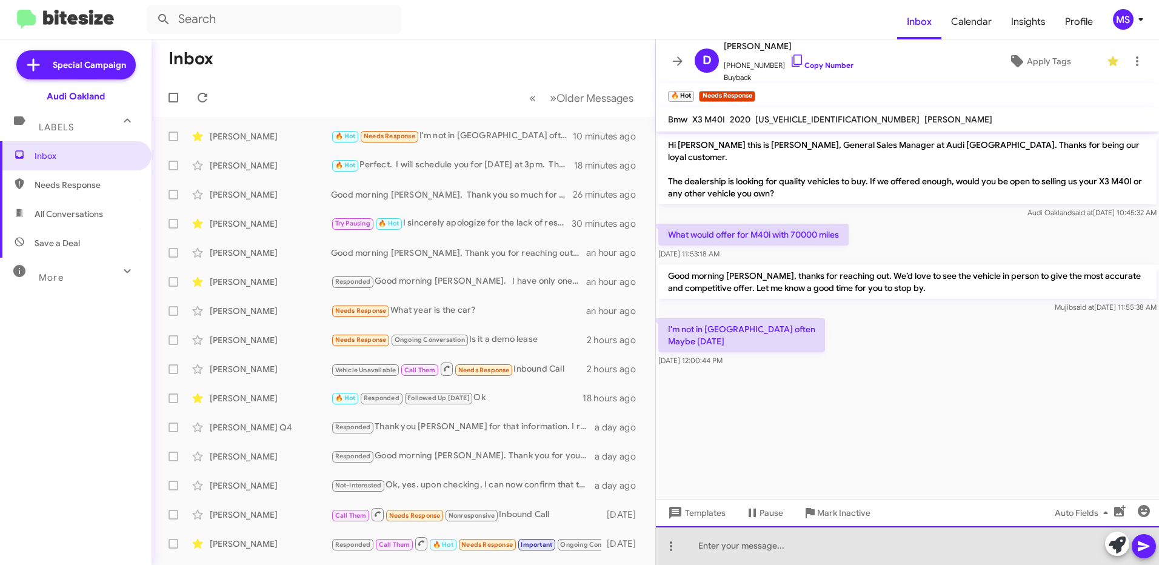
click at [733, 548] on div at bounding box center [907, 545] width 503 height 39
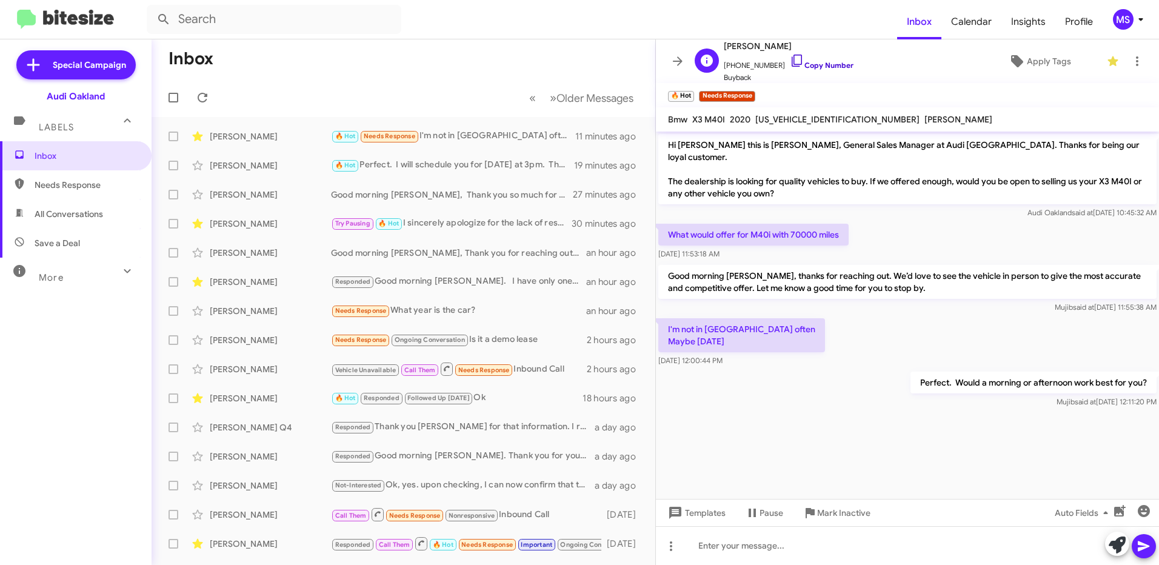
click at [824, 64] on link "Copy Number" at bounding box center [822, 65] width 64 height 9
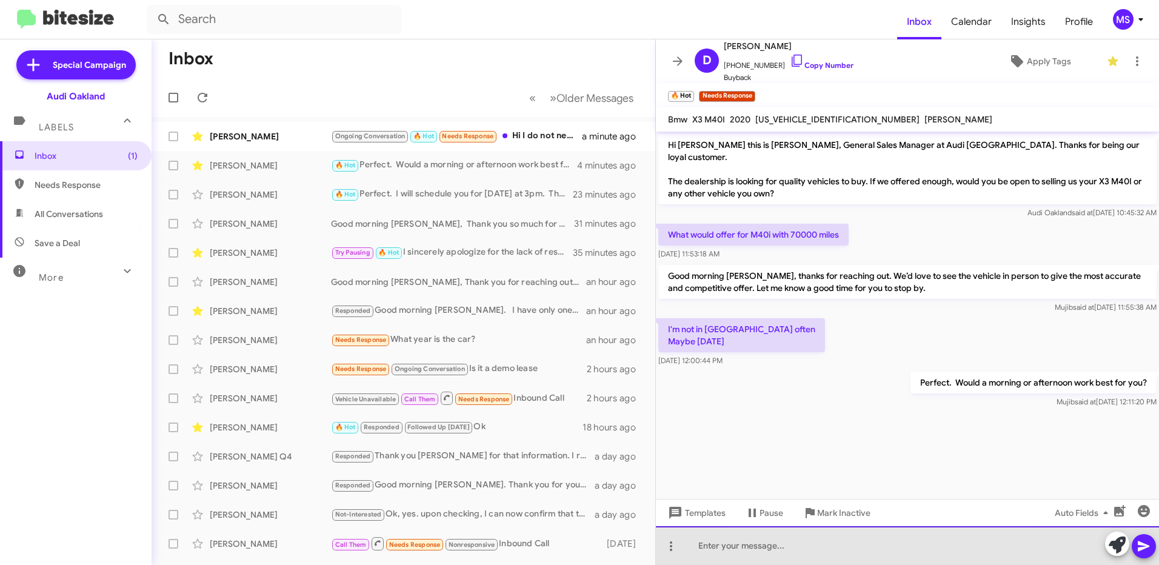
click at [867, 550] on div at bounding box center [907, 545] width 503 height 39
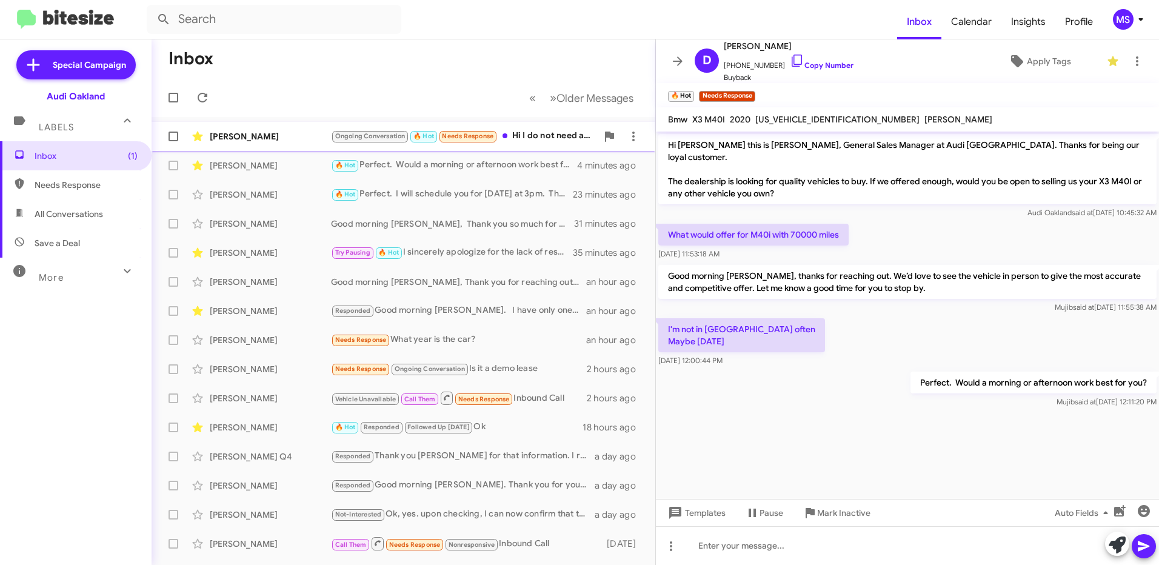
click at [270, 131] on div "[PERSON_NAME]" at bounding box center [270, 136] width 121 height 12
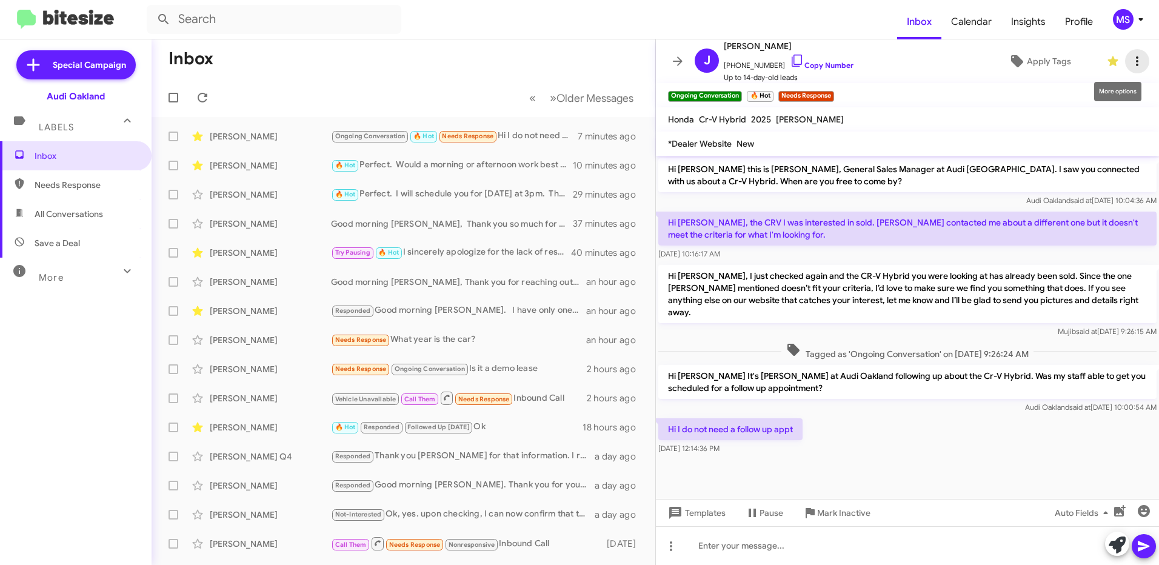
click at [1136, 62] on icon at bounding box center [1137, 61] width 2 height 10
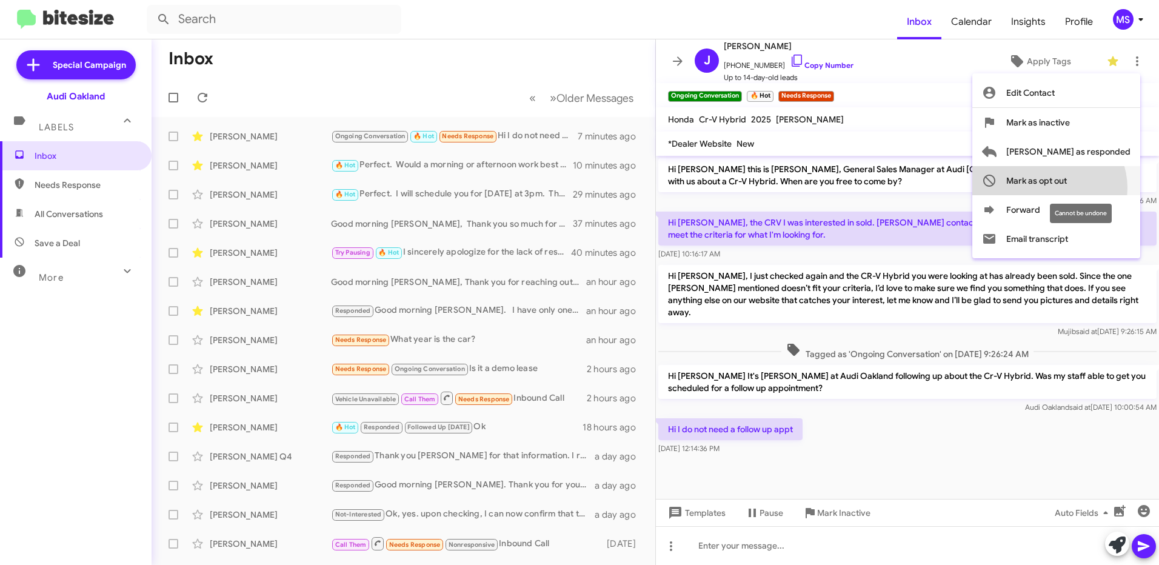
click at [1067, 188] on span "Mark as opt out" at bounding box center [1036, 180] width 61 height 29
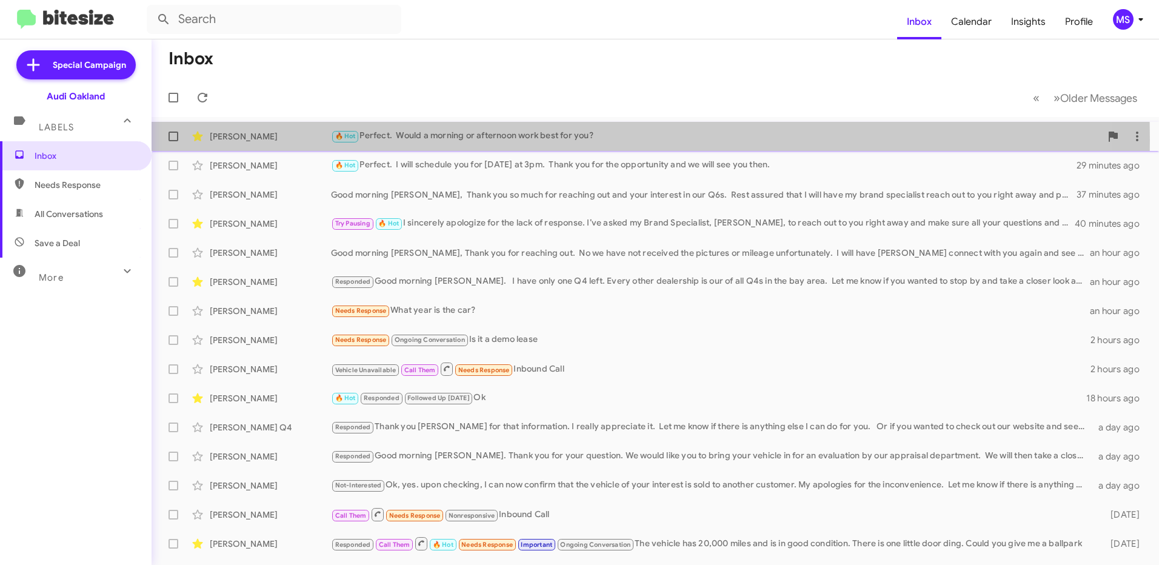
click at [284, 140] on div "[PERSON_NAME]" at bounding box center [270, 136] width 121 height 12
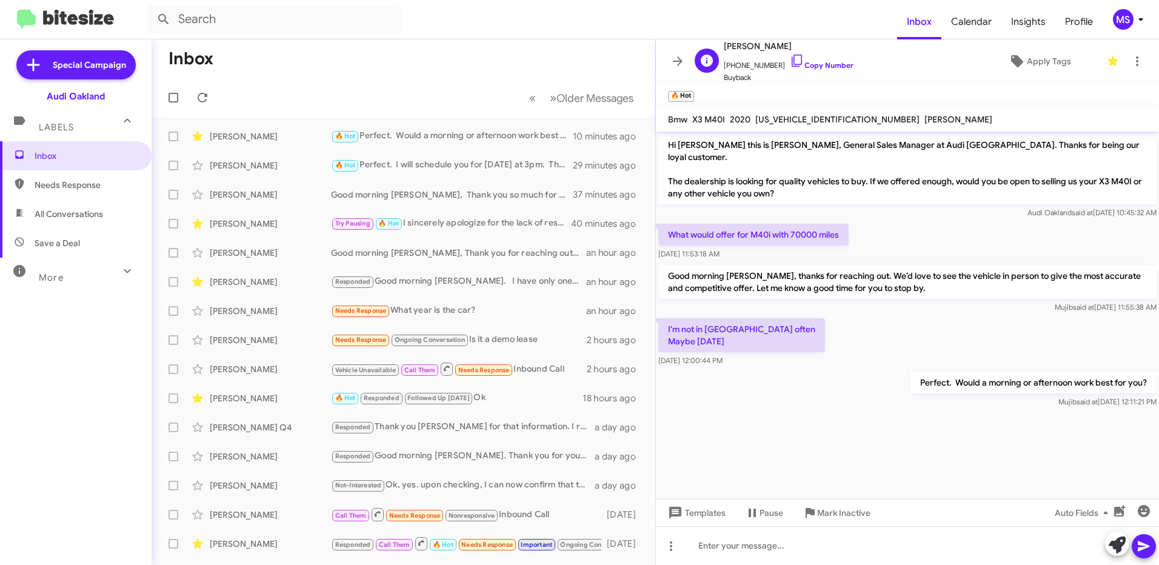
click at [813, 59] on span "[PHONE_NUMBER] Copy Number" at bounding box center [789, 62] width 130 height 18
